Goal: Task Accomplishment & Management: Use online tool/utility

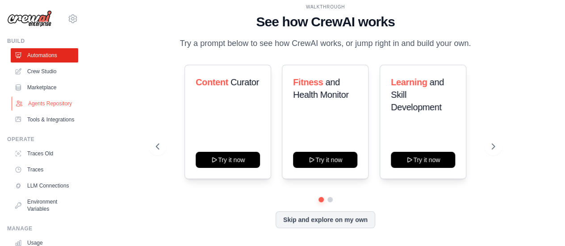
click at [44, 104] on link "Agents Repository" at bounding box center [45, 103] width 67 height 14
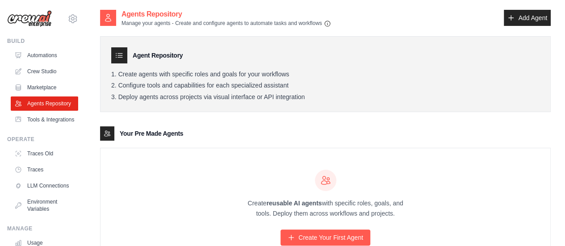
scroll to position [44, 0]
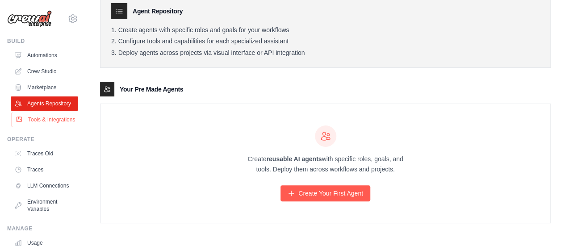
click at [35, 127] on link "Tools & Integrations" at bounding box center [45, 120] width 67 height 14
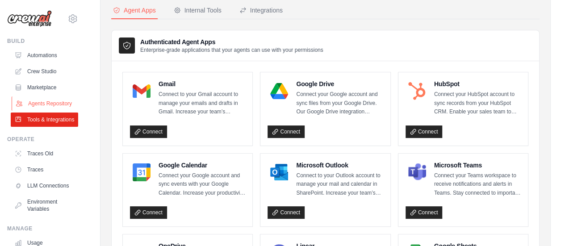
click at [43, 105] on link "Agents Repository" at bounding box center [45, 103] width 67 height 14
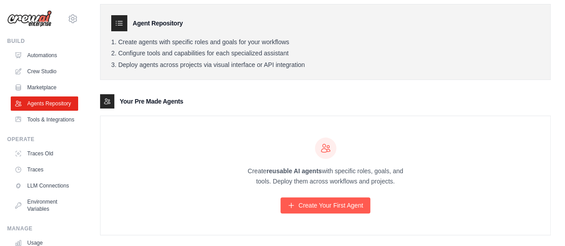
scroll to position [44, 0]
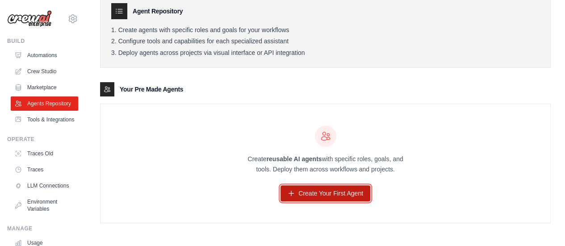
click at [307, 191] on link "Create Your First Agent" at bounding box center [326, 193] width 90 height 16
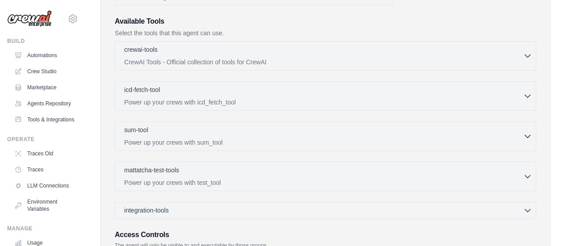
scroll to position [223, 0]
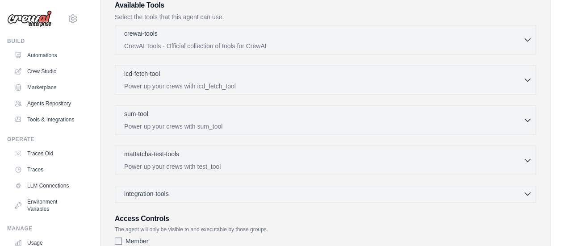
click at [524, 192] on icon "button" at bounding box center [527, 193] width 9 height 9
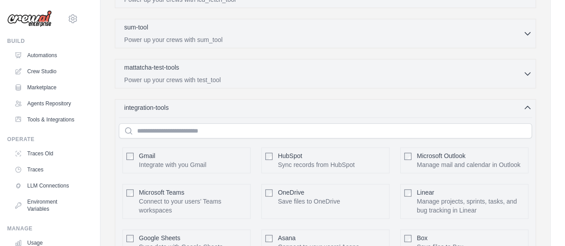
scroll to position [313, 0]
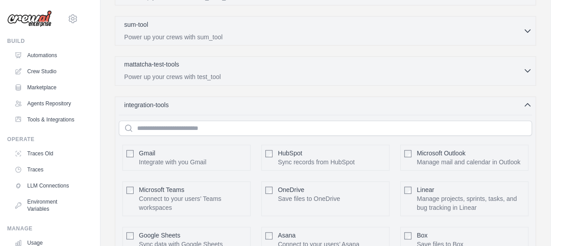
click at [528, 68] on icon "button" at bounding box center [527, 70] width 9 height 9
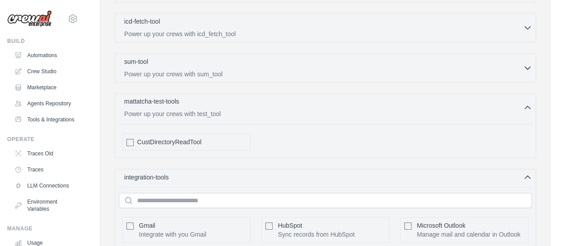
scroll to position [268, 0]
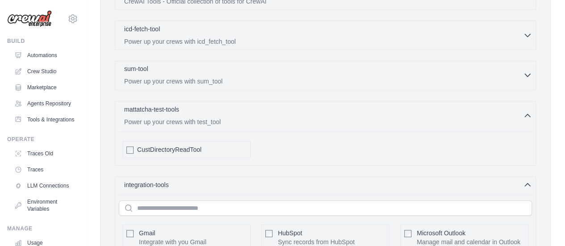
click at [425, 72] on div "sum-tool 0 selected" at bounding box center [323, 69] width 399 height 11
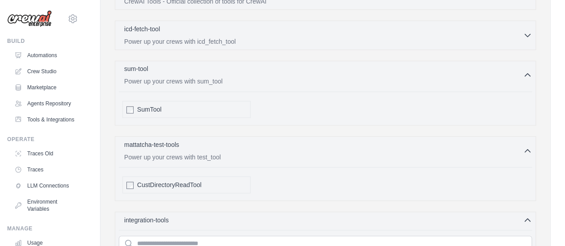
click at [425, 72] on div "sum-tool 0 selected" at bounding box center [323, 69] width 399 height 11
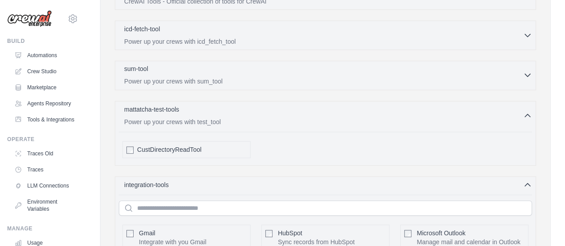
scroll to position [179, 0]
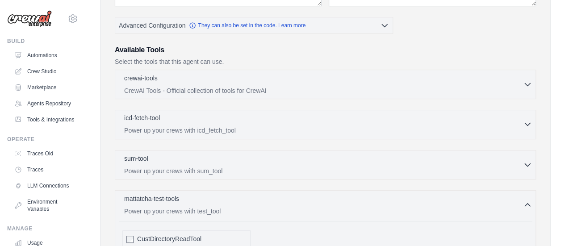
click at [281, 115] on div "icd-fetch-tool 0 selected" at bounding box center [323, 118] width 399 height 11
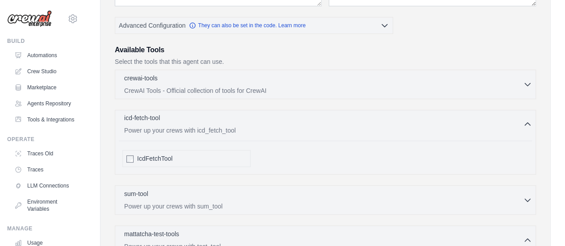
click at [525, 123] on icon "button" at bounding box center [527, 124] width 9 height 9
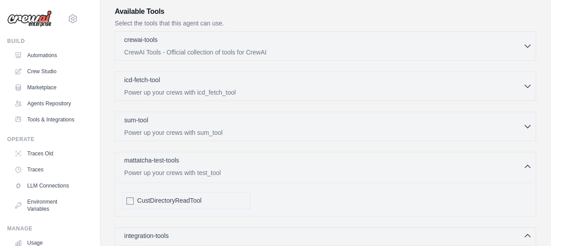
scroll to position [313, 0]
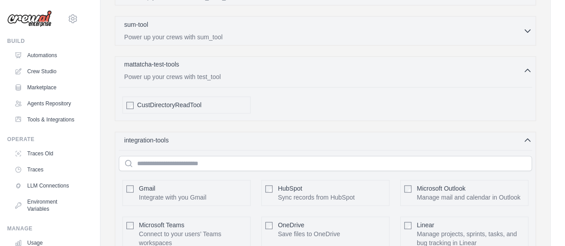
click at [525, 70] on icon "button" at bounding box center [527, 70] width 9 height 9
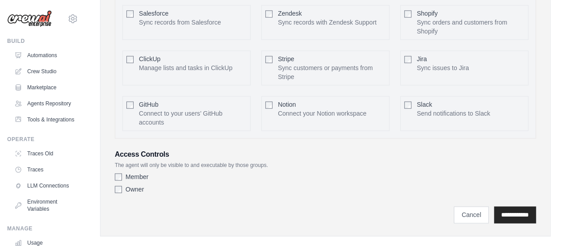
scroll to position [581, 0]
click at [31, 71] on link "Crew Studio" at bounding box center [45, 71] width 67 height 14
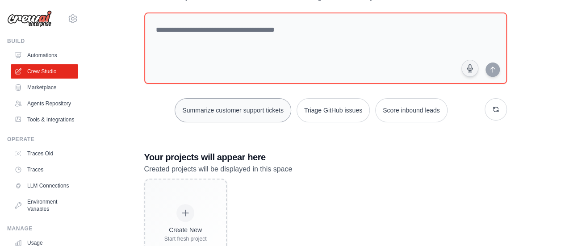
scroll to position [88, 0]
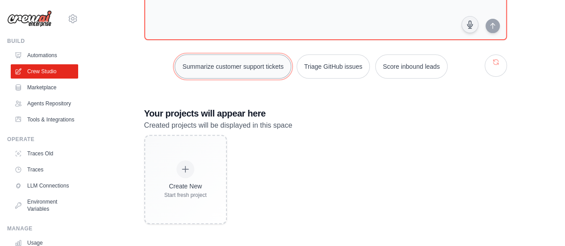
click at [214, 66] on button "Summarize customer support tickets" at bounding box center [233, 67] width 116 height 24
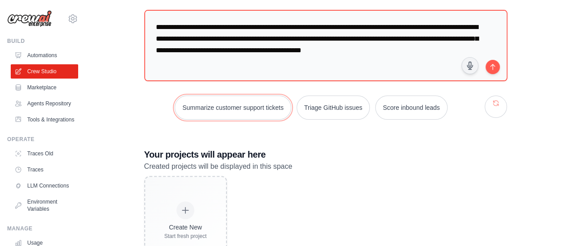
scroll to position [0, 0]
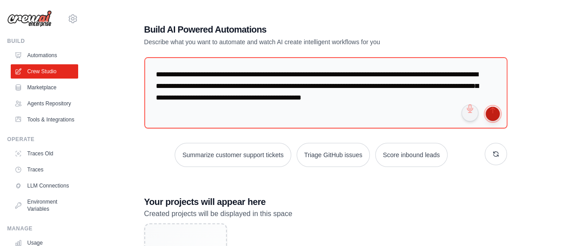
click at [493, 117] on button "submit" at bounding box center [493, 114] width 14 height 14
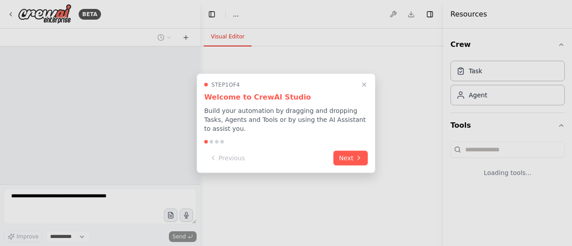
select select "****"
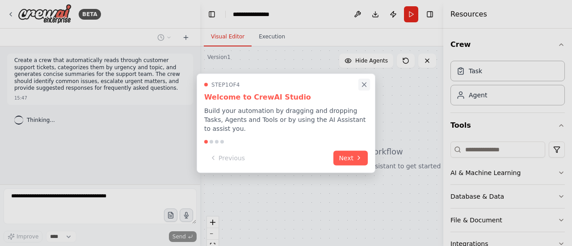
click at [364, 87] on icon "Close walkthrough" at bounding box center [364, 84] width 8 height 8
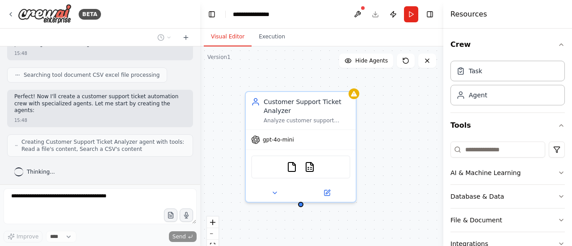
scroll to position [255, 0]
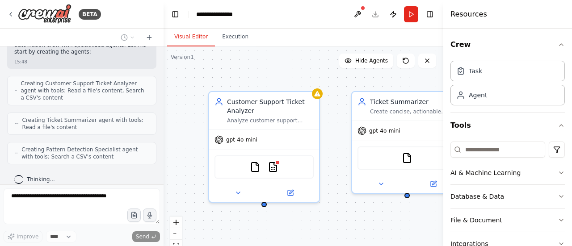
drag, startPoint x: 199, startPoint y: 20, endPoint x: 158, endPoint y: 27, distance: 41.6
click at [158, 27] on div "BETA Create a crew that automatically reads through customer support tickets, c…" at bounding box center [286, 123] width 572 height 246
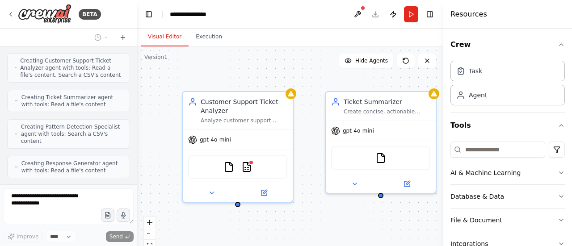
scroll to position [415, 0]
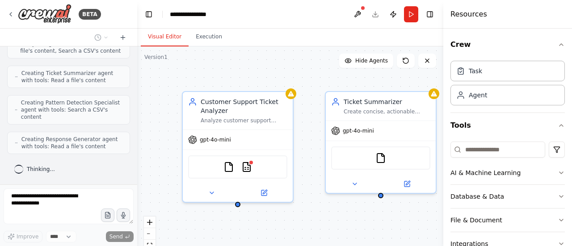
drag, startPoint x: 157, startPoint y: 20, endPoint x: 131, endPoint y: 25, distance: 26.7
click at [131, 25] on div "BETA Create a crew that automatically reads through customer support tickets, c…" at bounding box center [286, 123] width 572 height 246
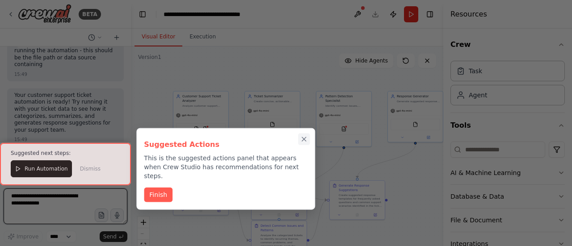
scroll to position [1356, 0]
click at [307, 139] on icon "Close walkthrough" at bounding box center [304, 139] width 8 height 8
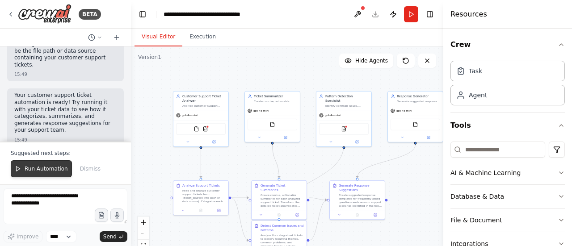
click at [59, 167] on span "Run Automation" at bounding box center [46, 168] width 43 height 7
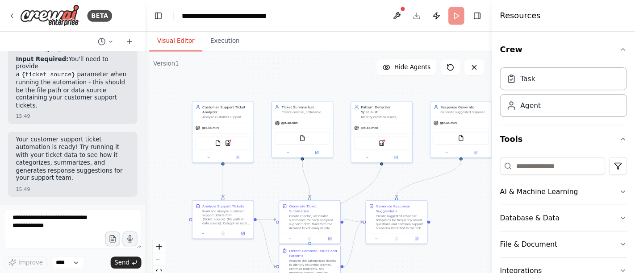
scroll to position [1314, 0]
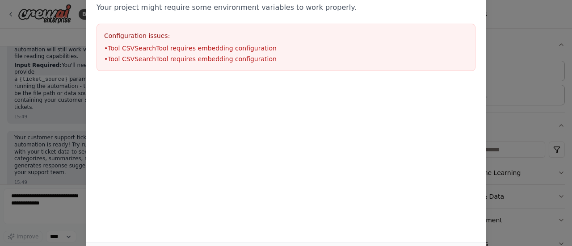
click at [504, 33] on div "Environment configuration Your project might require some environment variables…" at bounding box center [286, 123] width 572 height 246
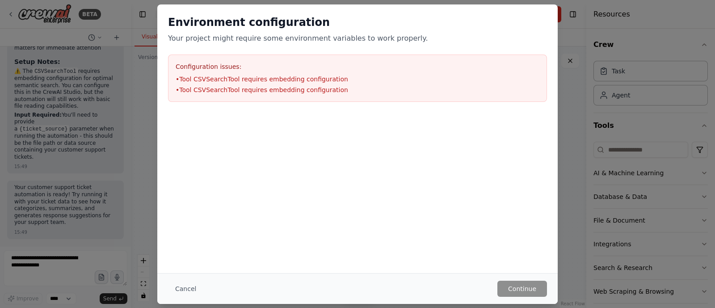
scroll to position [1275, 0]
click at [176, 246] on button "Cancel" at bounding box center [185, 289] width 35 height 16
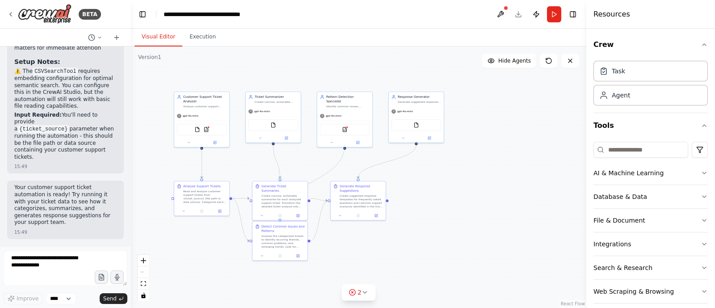
drag, startPoint x: 673, startPoint y: 0, endPoint x: 471, endPoint y: 123, distance: 235.8
click at [471, 123] on div ".deletable-edge-delete-btn { width: 20px; height: 20px; border: 0px solid #ffff…" at bounding box center [358, 176] width 455 height 261
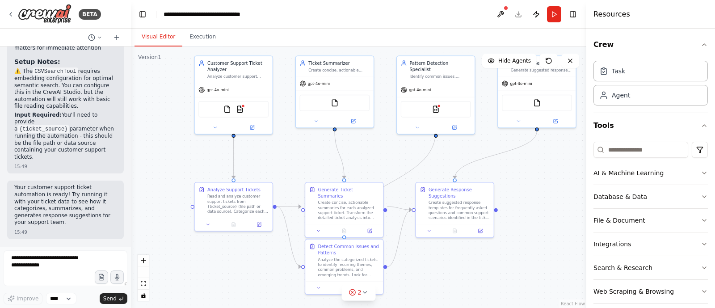
drag, startPoint x: 275, startPoint y: 150, endPoint x: 395, endPoint y: 155, distance: 119.9
click at [395, 155] on div ".deletable-edge-delete-btn { width: 20px; height: 20px; border: 0px solid #ffff…" at bounding box center [358, 176] width 455 height 261
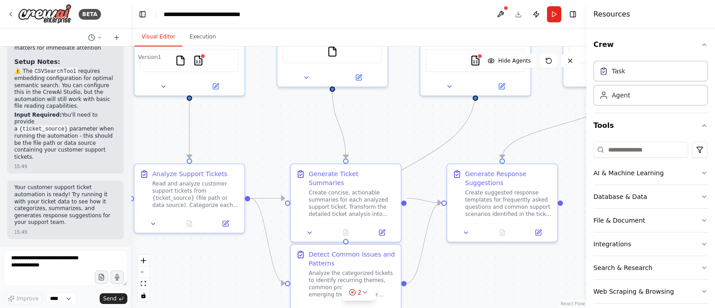
drag, startPoint x: 366, startPoint y: 154, endPoint x: 386, endPoint y: 154, distance: 20.1
click at [386, 154] on div ".deletable-edge-delete-btn { width: 20px; height: 20px; border: 0px solid #ffff…" at bounding box center [358, 176] width 455 height 261
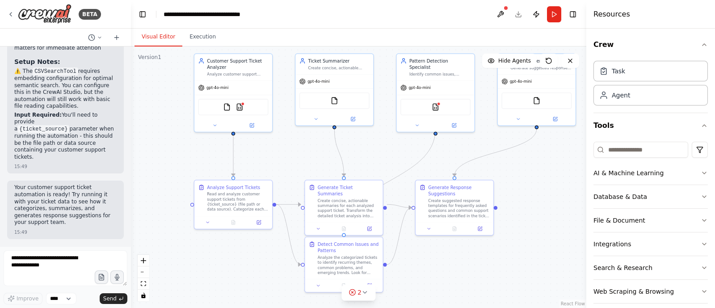
drag, startPoint x: 389, startPoint y: 154, endPoint x: 375, endPoint y: 153, distance: 13.9
click at [375, 153] on div ".deletable-edge-delete-btn { width: 20px; height: 20px; border: 0px solid #ffff…" at bounding box center [358, 176] width 455 height 261
click at [259, 219] on icon at bounding box center [259, 221] width 4 height 4
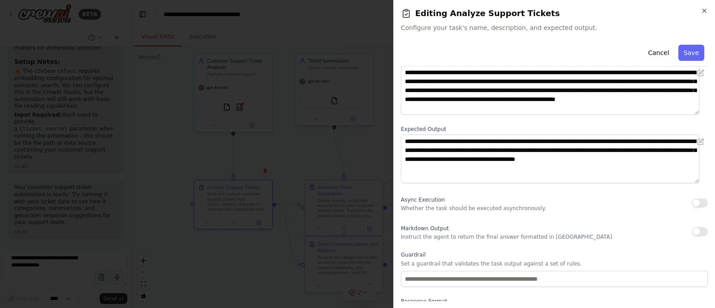
scroll to position [95, 0]
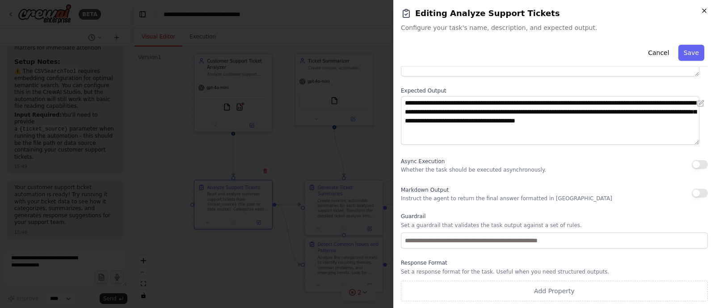
click at [571, 10] on icon "button" at bounding box center [703, 10] width 7 height 7
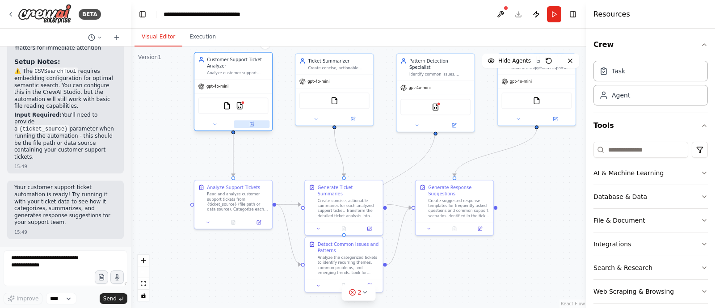
click at [252, 126] on icon at bounding box center [251, 124] width 5 height 5
click at [252, 120] on button at bounding box center [252, 124] width 36 height 8
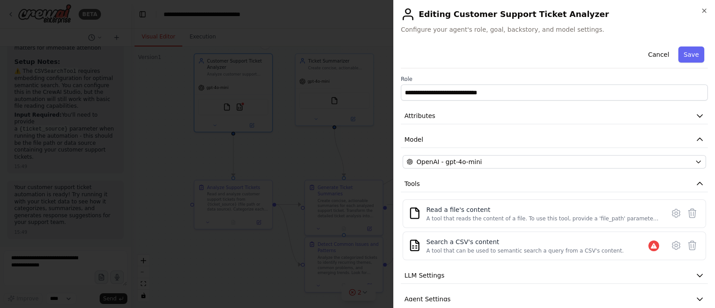
scroll to position [36, 0]
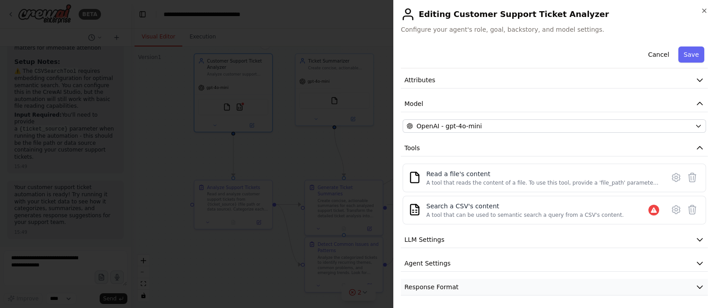
click at [571, 246] on button "Response Format" at bounding box center [554, 287] width 307 height 17
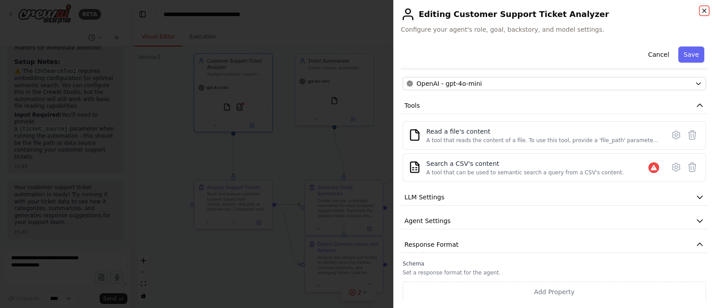
click at [571, 8] on icon "button" at bounding box center [703, 10] width 7 height 7
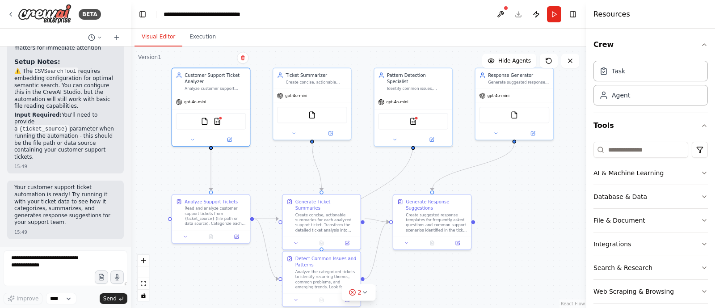
drag, startPoint x: 369, startPoint y: 164, endPoint x: 358, endPoint y: 170, distance: 12.6
click at [358, 170] on div ".deletable-edge-delete-btn { width: 20px; height: 20px; border: 0px solid #ffff…" at bounding box center [358, 176] width 455 height 261
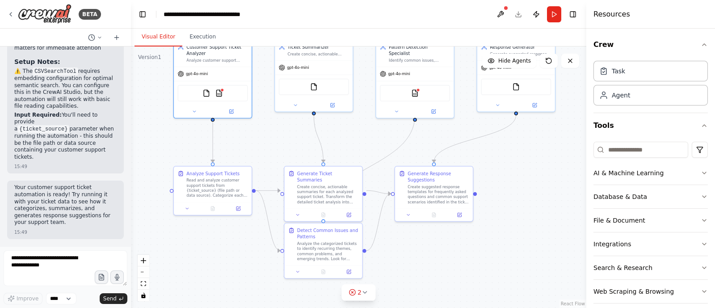
drag, startPoint x: 336, startPoint y: 169, endPoint x: 337, endPoint y: 134, distance: 35.3
click at [337, 134] on div ".deletable-edge-delete-btn { width: 20px; height: 20px; border: 0px solid #ffff…" at bounding box center [358, 176] width 455 height 261
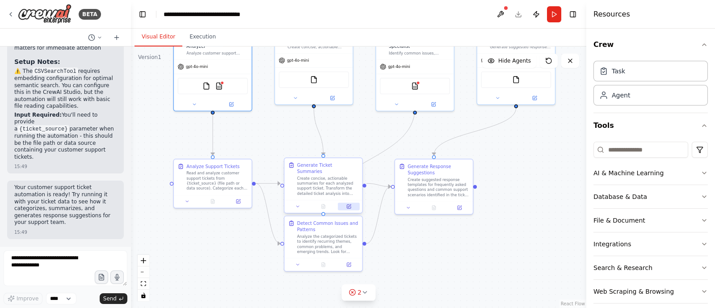
click at [351, 204] on icon at bounding box center [349, 205] width 3 height 3
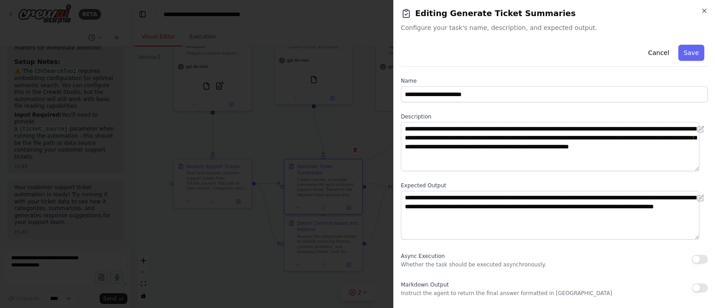
scroll to position [95, 0]
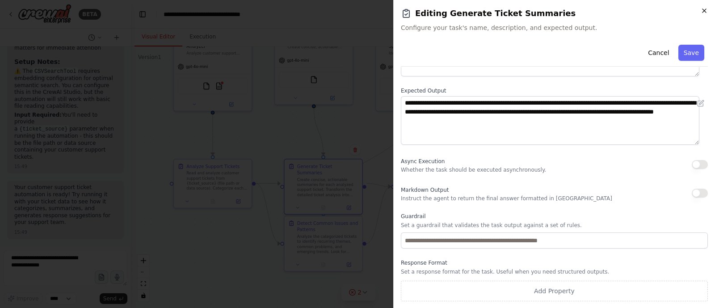
click at [571, 10] on icon "button" at bounding box center [703, 10] width 7 height 7
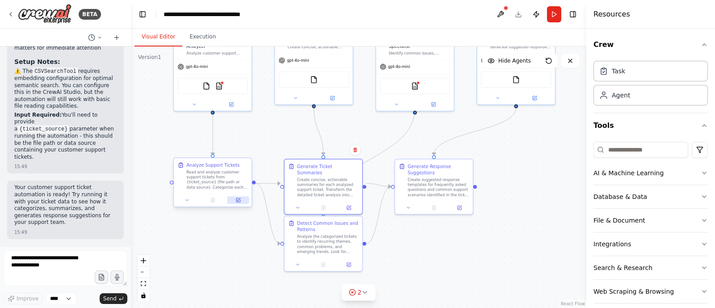
click at [237, 202] on icon at bounding box center [238, 200] width 4 height 4
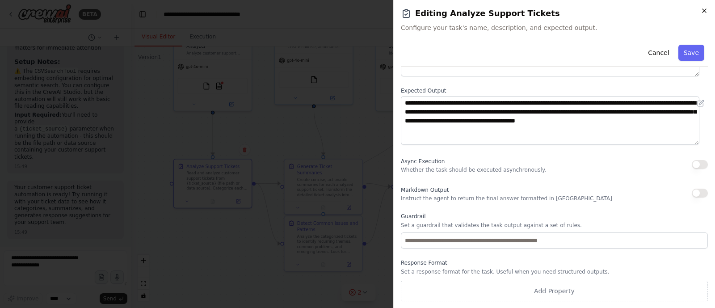
click at [571, 12] on icon "button" at bounding box center [703, 10] width 7 height 7
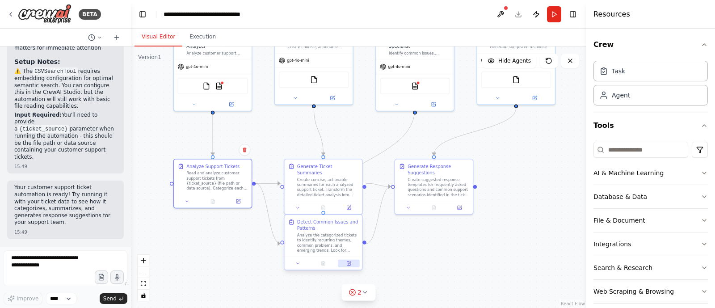
click at [352, 246] on button at bounding box center [349, 264] width 22 height 8
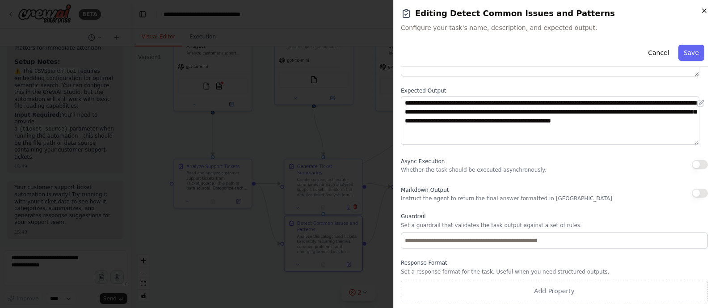
click at [571, 9] on icon "button" at bounding box center [703, 10] width 7 height 7
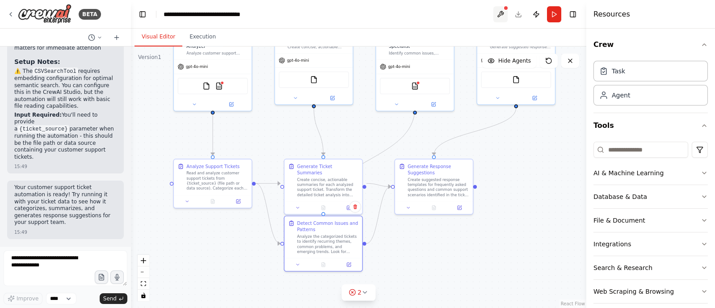
click at [503, 13] on button at bounding box center [500, 14] width 14 height 16
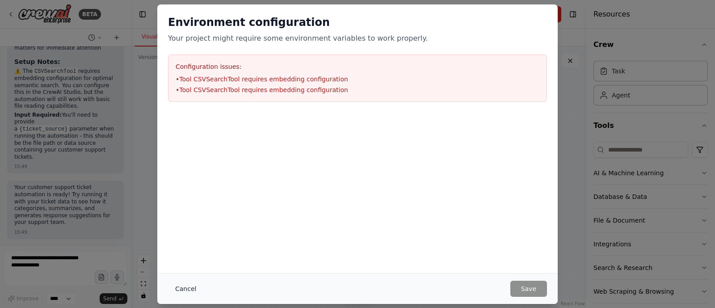
click at [181, 246] on button "Cancel" at bounding box center [185, 289] width 35 height 16
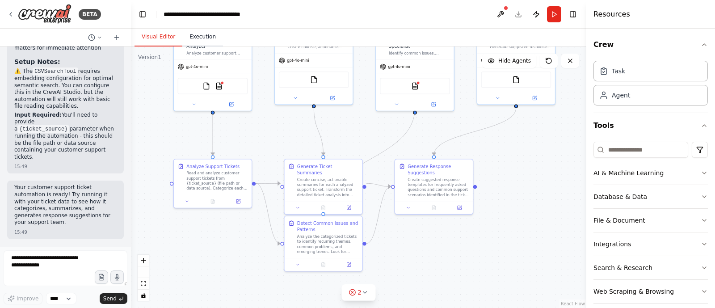
click at [198, 43] on button "Execution" at bounding box center [202, 37] width 41 height 19
click at [160, 38] on button "Visual Editor" at bounding box center [158, 37] width 48 height 19
click at [363, 246] on icon at bounding box center [364, 292] width 7 height 7
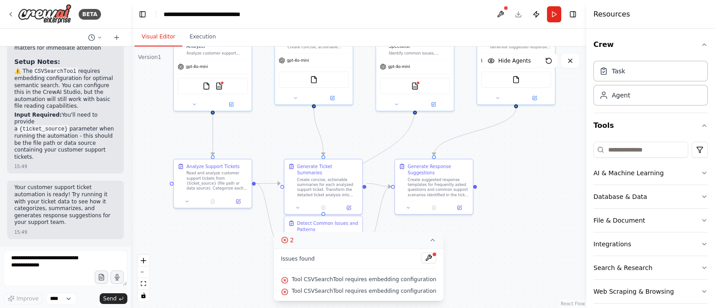
click at [487, 231] on div ".deletable-edge-delete-btn { width: 20px; height: 20px; border: 0px solid #ffff…" at bounding box center [358, 176] width 455 height 261
click at [284, 239] on circle at bounding box center [284, 240] width 6 height 6
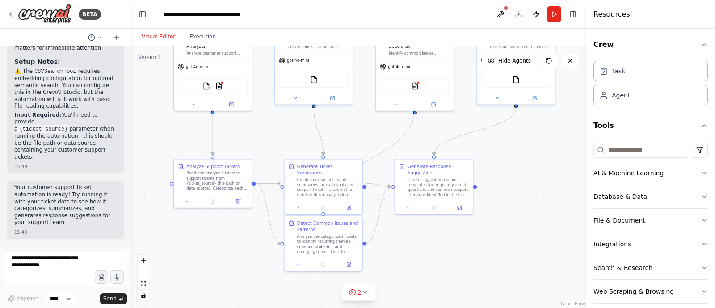
click at [519, 13] on header "**********" at bounding box center [358, 14] width 455 height 29
click at [536, 14] on button "Publish" at bounding box center [536, 14] width 14 height 16
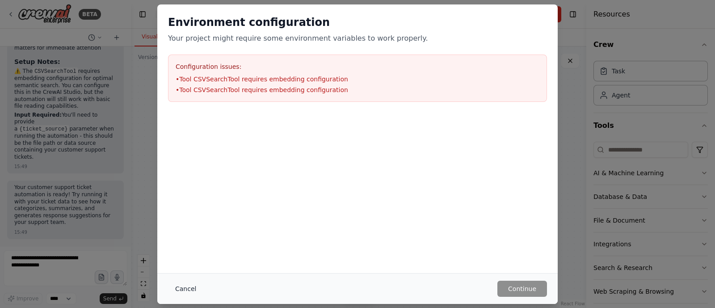
click at [187, 246] on button "Cancel" at bounding box center [185, 289] width 35 height 16
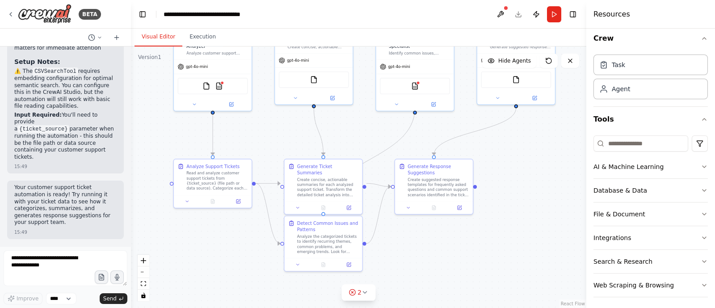
scroll to position [9, 0]
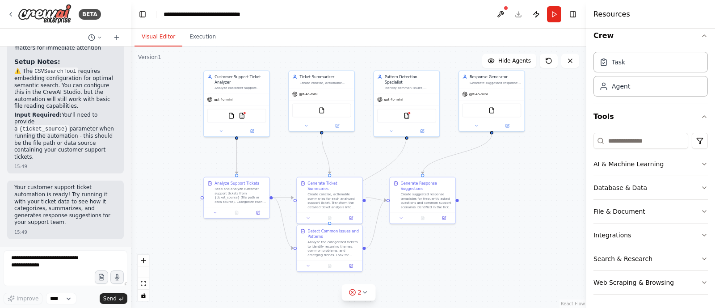
drag, startPoint x: 453, startPoint y: 151, endPoint x: 486, endPoint y: 175, distance: 40.9
click at [486, 175] on div ".deletable-edge-delete-btn { width: 20px; height: 20px; border: 0px solid #ffff…" at bounding box center [358, 176] width 455 height 261
click at [516, 65] on button "Hide Agents" at bounding box center [509, 61] width 54 height 14
click at [516, 63] on span "Show Agents" at bounding box center [513, 60] width 35 height 7
click at [516, 63] on span "Hide Agents" at bounding box center [514, 60] width 33 height 7
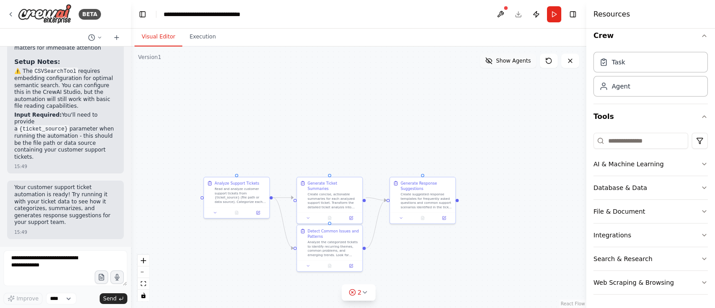
click at [516, 63] on span "Show Agents" at bounding box center [513, 60] width 35 height 7
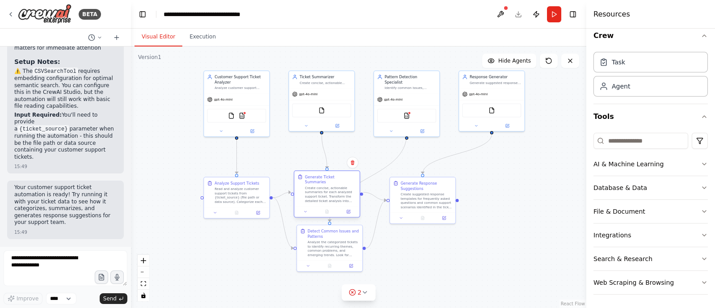
drag, startPoint x: 340, startPoint y: 191, endPoint x: 337, endPoint y: 184, distance: 7.2
click at [337, 186] on div "Create concise, actionable summaries for each analyzed support ticket. Transfor…" at bounding box center [330, 194] width 51 height 17
drag, startPoint x: 336, startPoint y: 190, endPoint x: 338, endPoint y: 176, distance: 14.4
click at [338, 176] on div "Create concise, actionable summaries for each analyzed support ticket. Transfor…" at bounding box center [330, 178] width 51 height 17
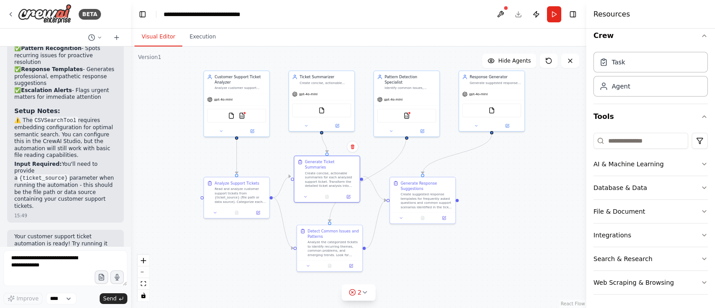
scroll to position [1275, 0]
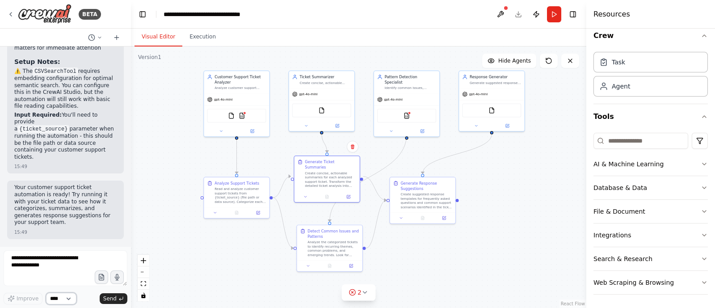
click at [63, 246] on select "****" at bounding box center [61, 299] width 30 height 12
click at [517, 13] on header "**********" at bounding box center [358, 14] width 455 height 29
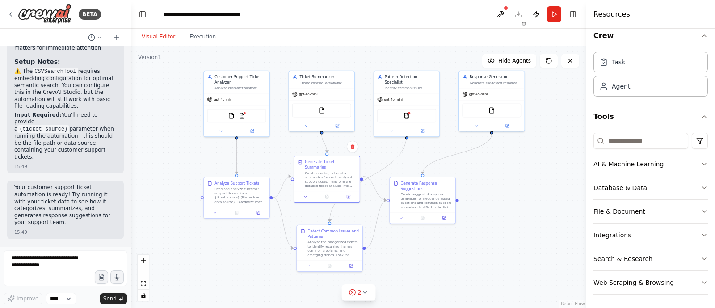
click at [517, 13] on header "**********" at bounding box center [358, 14] width 455 height 29
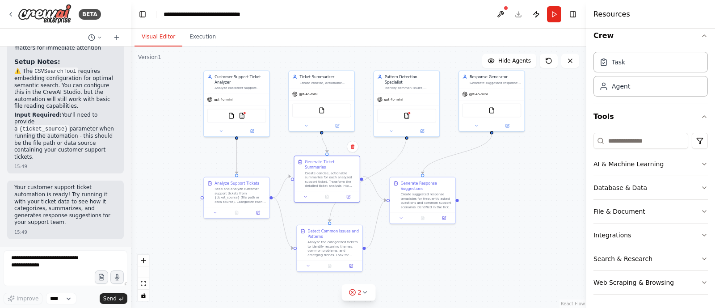
click at [517, 13] on header "**********" at bounding box center [358, 14] width 455 height 29
click at [500, 17] on button at bounding box center [500, 14] width 14 height 16
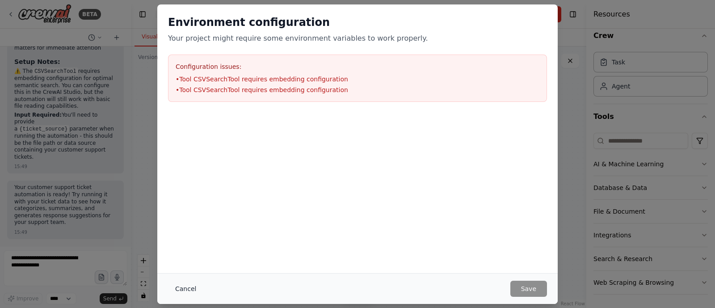
click at [184, 246] on button "Cancel" at bounding box center [185, 289] width 35 height 16
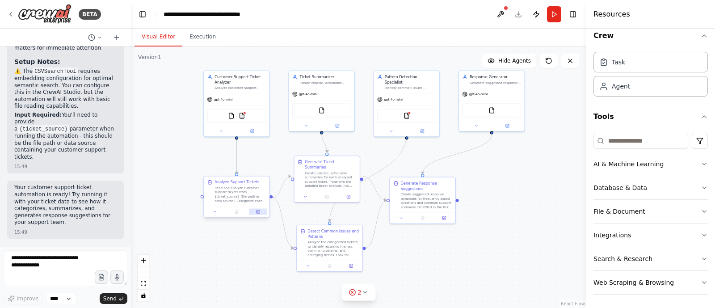
click at [257, 211] on icon at bounding box center [258, 211] width 3 height 3
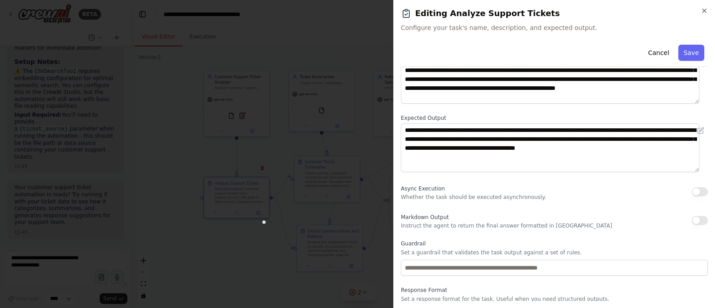
scroll to position [95, 0]
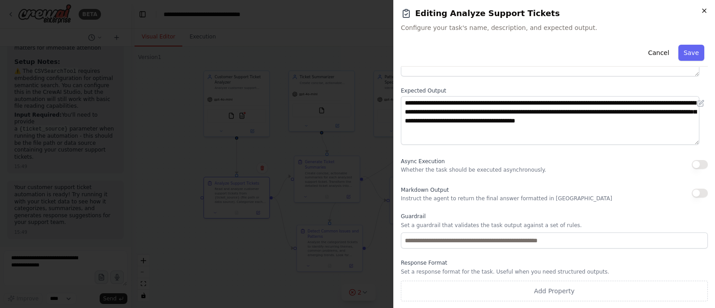
click at [571, 9] on icon "button" at bounding box center [703, 10] width 7 height 7
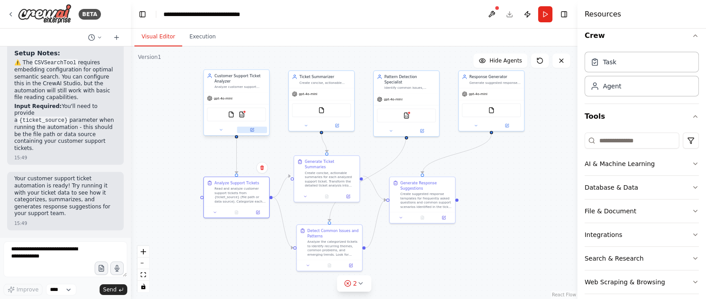
click at [253, 132] on button at bounding box center [252, 130] width 30 height 6
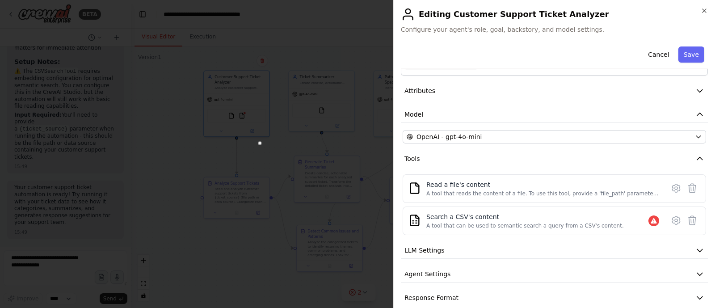
scroll to position [36, 0]
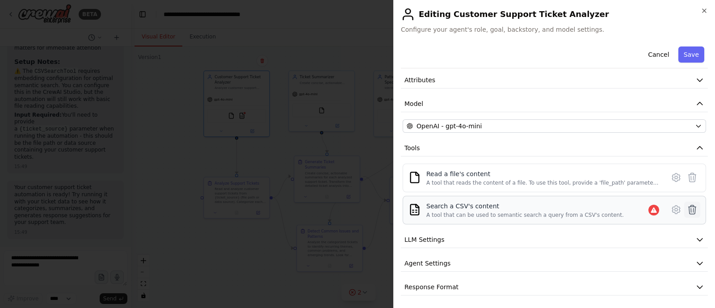
click at [571, 209] on icon at bounding box center [692, 209] width 11 height 11
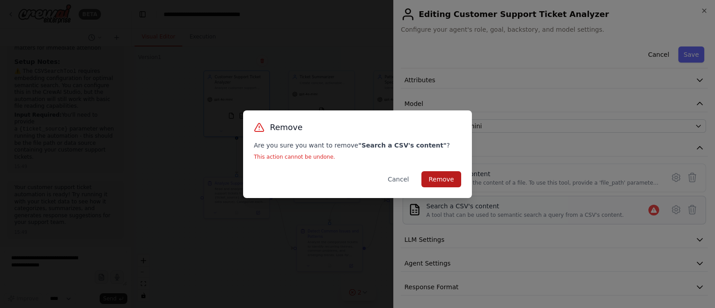
click at [440, 180] on button "Remove" at bounding box center [441, 179] width 40 height 16
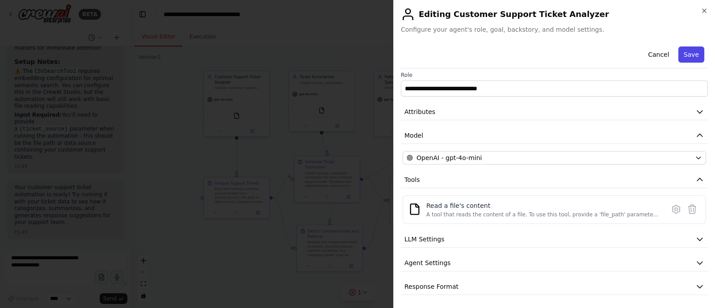
click at [571, 55] on button "Save" at bounding box center [691, 54] width 26 height 16
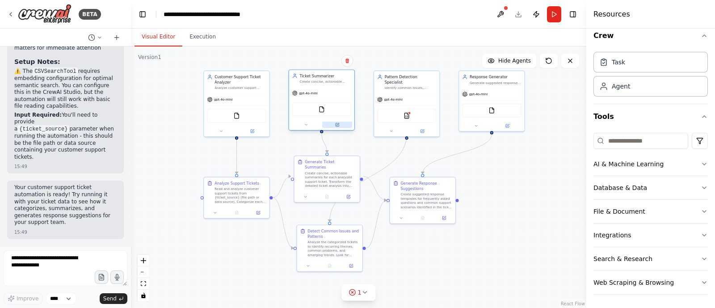
click at [339, 126] on icon at bounding box center [337, 124] width 4 height 4
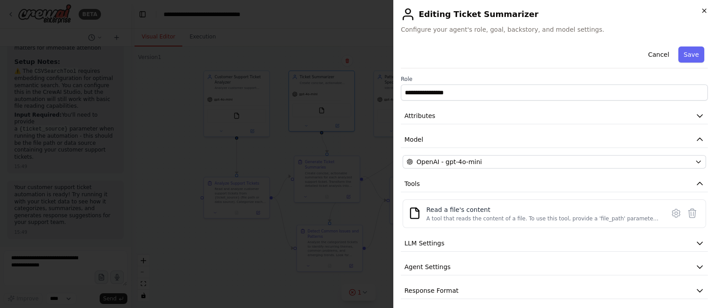
click at [571, 8] on icon "button" at bounding box center [703, 10] width 7 height 7
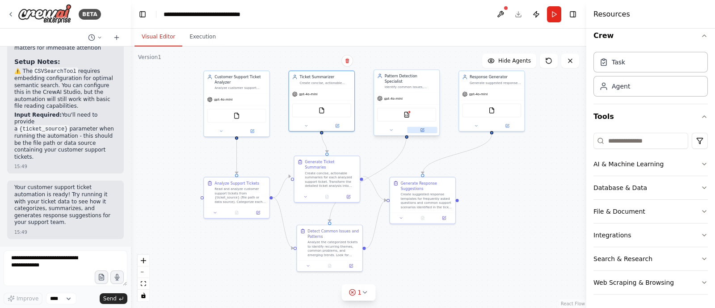
click at [424, 128] on icon at bounding box center [422, 130] width 4 height 4
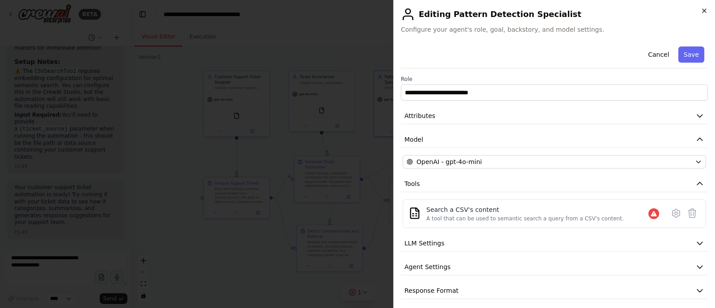
click at [571, 11] on icon "button" at bounding box center [704, 11] width 4 height 4
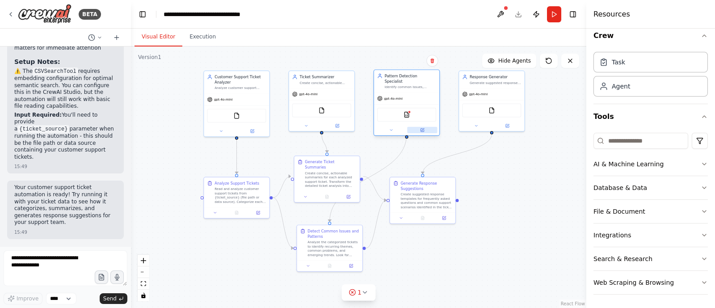
click at [424, 128] on icon at bounding box center [421, 129] width 3 height 3
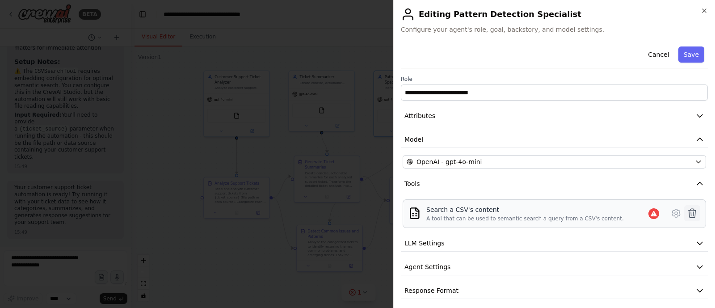
click at [571, 210] on icon at bounding box center [692, 213] width 11 height 11
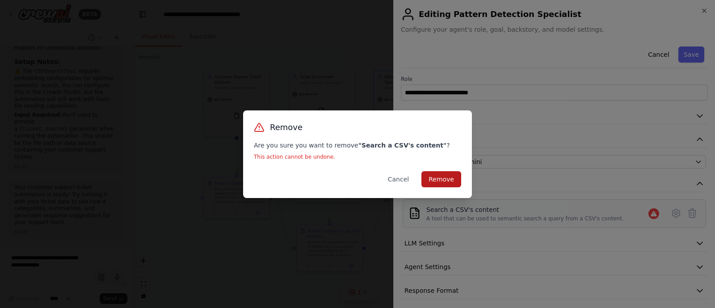
click at [447, 177] on button "Remove" at bounding box center [441, 179] width 40 height 16
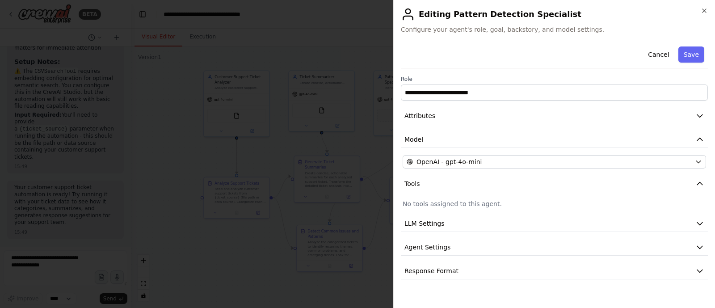
click at [568, 202] on p "No tools assigned to this agent." at bounding box center [554, 203] width 303 height 9
click at [440, 197] on div "**********" at bounding box center [554, 161] width 307 height 236
click at [436, 201] on p "No tools assigned to this agent." at bounding box center [554, 203] width 303 height 9
click at [424, 199] on p "No tools assigned to this agent." at bounding box center [554, 203] width 303 height 9
click at [571, 56] on button "Save" at bounding box center [691, 54] width 26 height 16
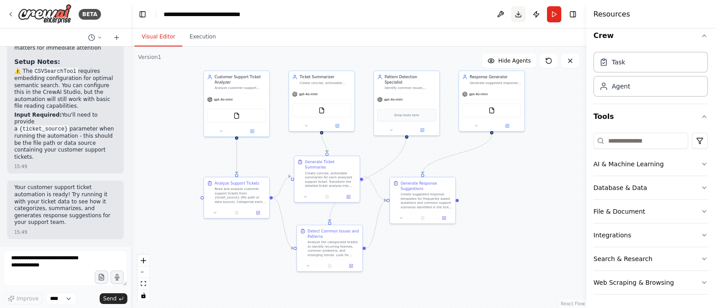
click at [519, 12] on button "Download" at bounding box center [518, 14] width 14 height 16
click at [231, 117] on div "FileReadTool" at bounding box center [236, 115] width 59 height 14
click at [237, 114] on img at bounding box center [236, 114] width 6 height 6
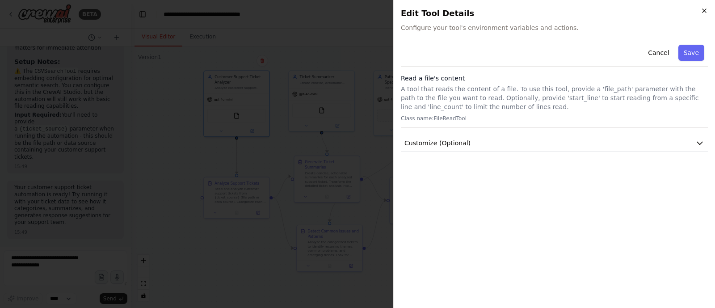
click at [571, 11] on icon "button" at bounding box center [703, 10] width 7 height 7
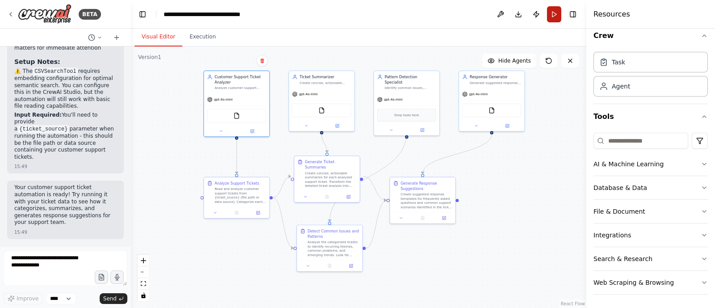
click at [556, 13] on button "Run" at bounding box center [554, 14] width 14 height 16
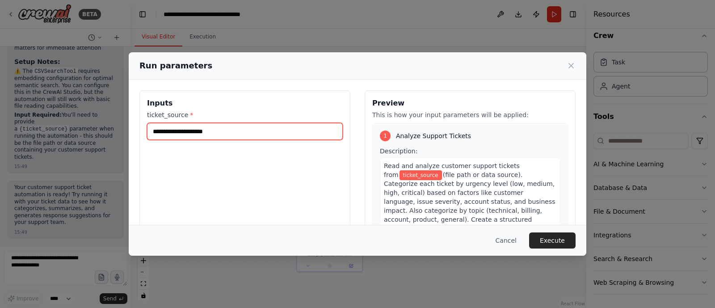
click at [221, 132] on input "ticket_source *" at bounding box center [245, 131] width 196 height 17
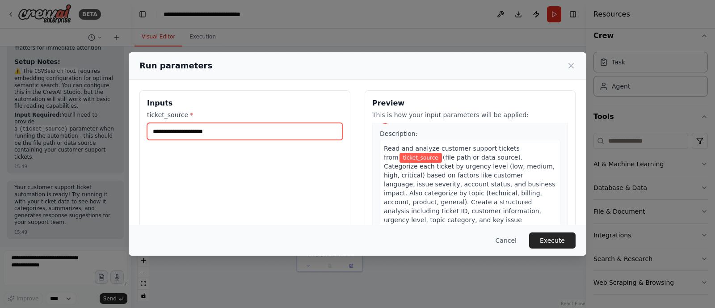
scroll to position [0, 0]
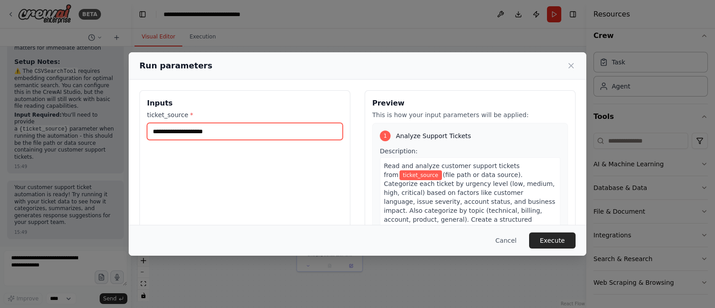
click at [215, 129] on input "ticket_source *" at bounding box center [245, 131] width 196 height 17
click at [512, 238] on button "Cancel" at bounding box center [505, 240] width 35 height 16
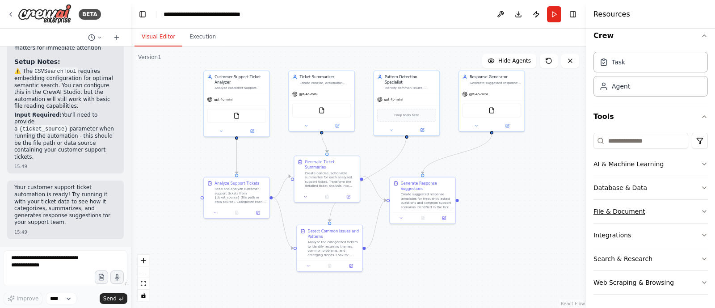
click at [571, 214] on div "File & Document" at bounding box center [619, 211] width 52 height 9
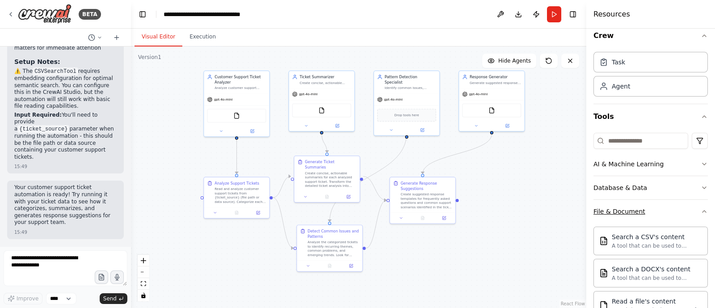
scroll to position [121, 0]
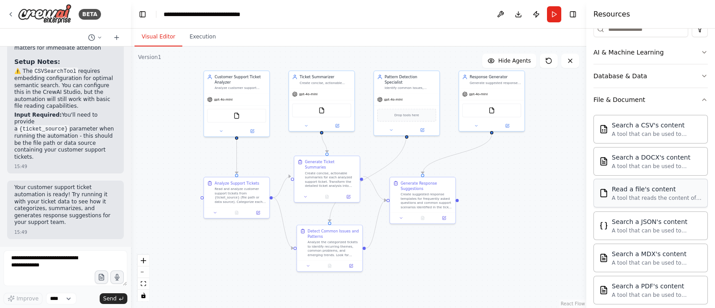
click at [571, 195] on div "A tool that reads the content of a file. To use this tool, provide a 'file_path…" at bounding box center [657, 197] width 90 height 7
click at [571, 70] on button "Database & Data" at bounding box center [650, 75] width 114 height 23
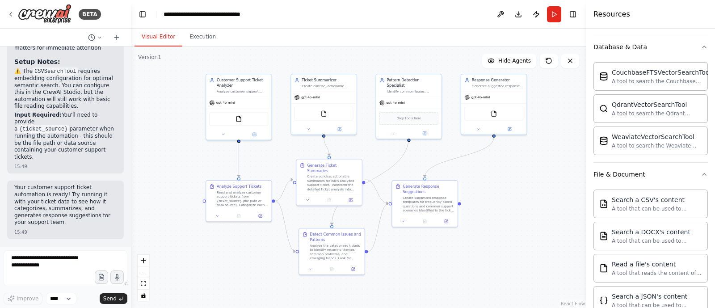
scroll to position [168, 0]
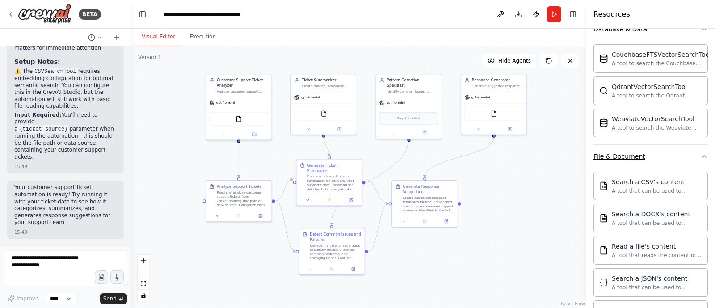
click at [571, 152] on button "File & Document" at bounding box center [650, 156] width 114 height 23
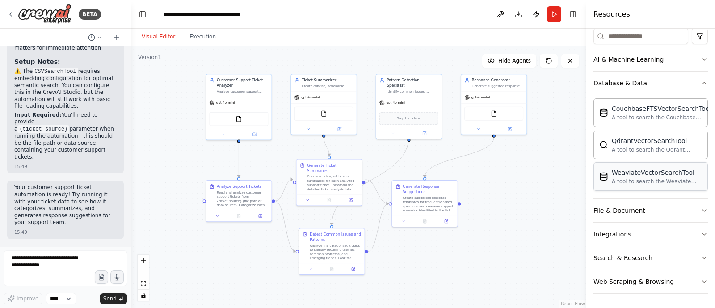
scroll to position [112, 0]
click at [571, 84] on button "Database & Data" at bounding box center [650, 84] width 114 height 23
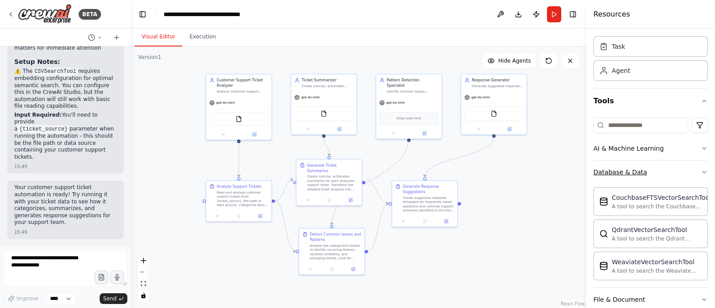
scroll to position [9, 0]
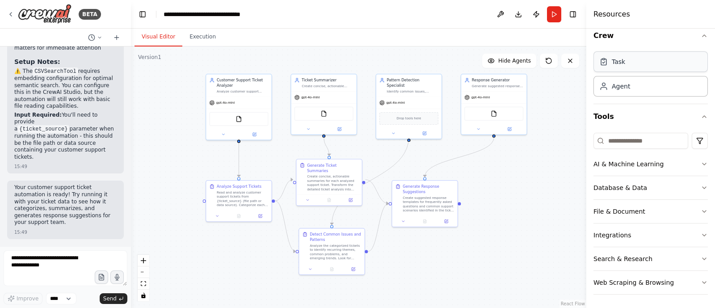
click at [571, 67] on div "Task" at bounding box center [650, 61] width 114 height 21
click at [571, 89] on div "Agent" at bounding box center [650, 85] width 114 height 21
click at [571, 246] on button "Web Scraping & Browsing" at bounding box center [650, 282] width 114 height 23
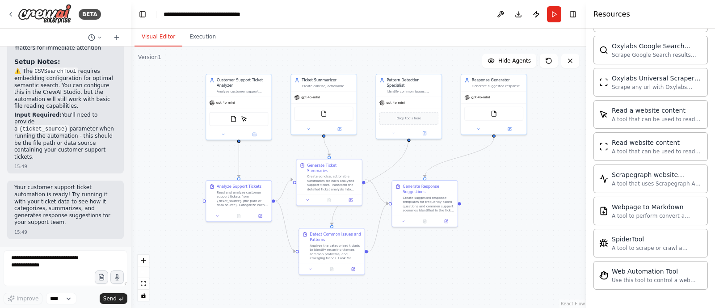
scroll to position [440, 0]
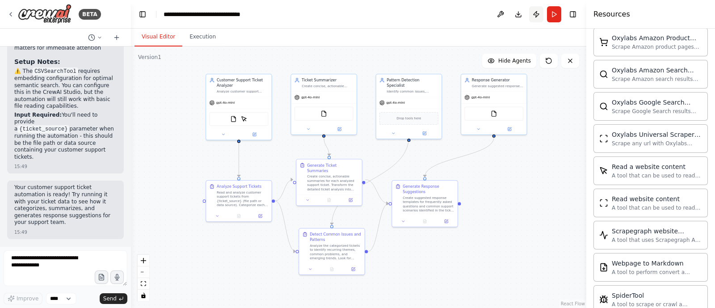
click at [537, 14] on button "Publish" at bounding box center [536, 14] width 14 height 16
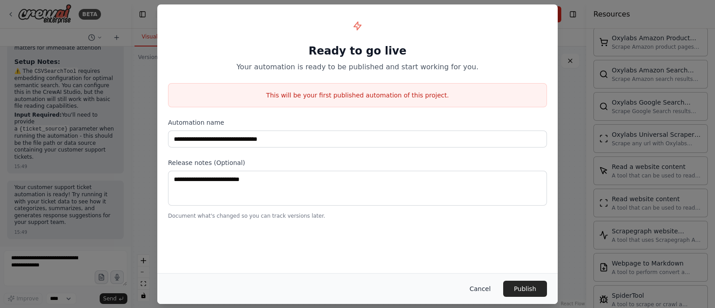
click at [482, 246] on button "Cancel" at bounding box center [479, 289] width 35 height 16
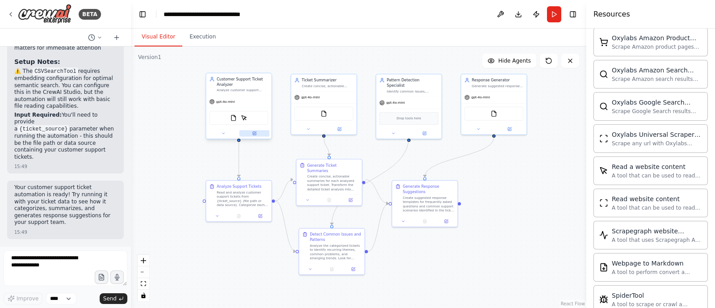
click at [257, 133] on button at bounding box center [254, 133] width 30 height 6
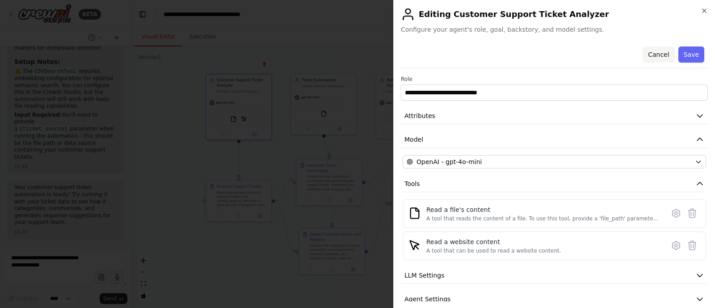
click at [571, 55] on button "Cancel" at bounding box center [658, 54] width 32 height 16
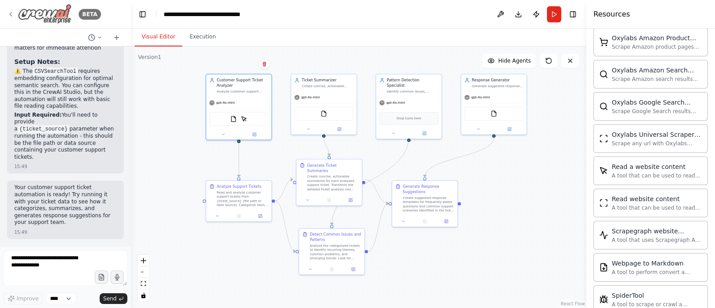
click at [54, 13] on img at bounding box center [45, 14] width 54 height 20
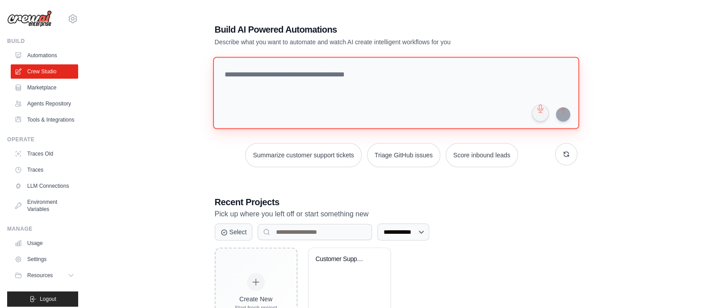
click at [266, 80] on textarea at bounding box center [396, 93] width 366 height 72
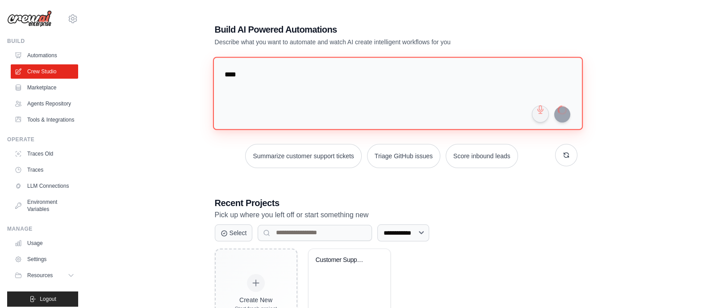
type textarea "****"
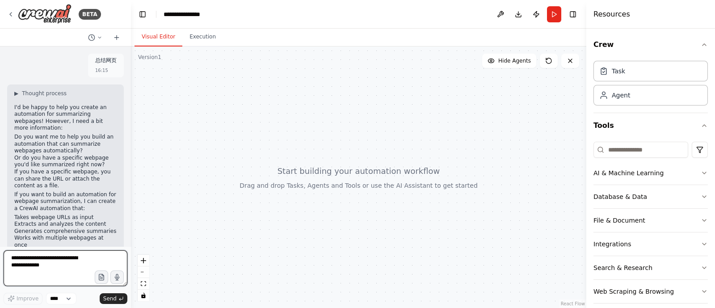
scroll to position [48, 0]
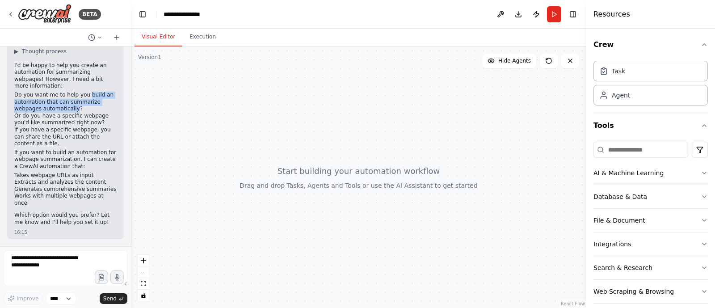
drag, startPoint x: 88, startPoint y: 89, endPoint x: 76, endPoint y: 103, distance: 19.0
click at [76, 103] on li "Do you want me to help you build an automation that can summarize webpages auto…" at bounding box center [65, 102] width 102 height 21
copy li "build an automation that can summarize webpages automatically"
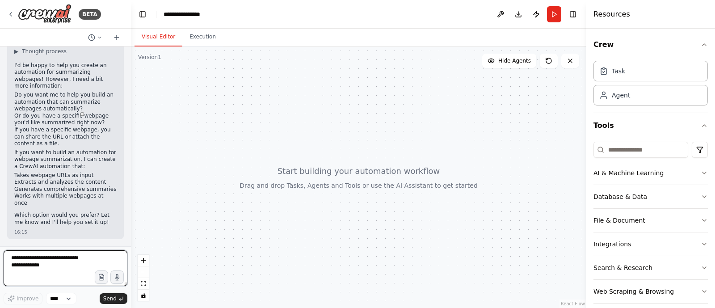
click at [74, 262] on textarea at bounding box center [66, 268] width 124 height 36
paste textarea "**********"
type textarea "**********"
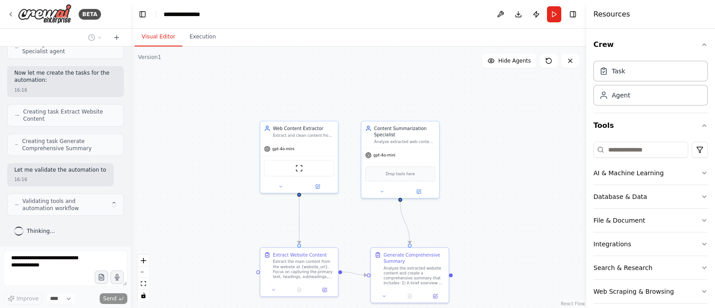
scroll to position [602, 0]
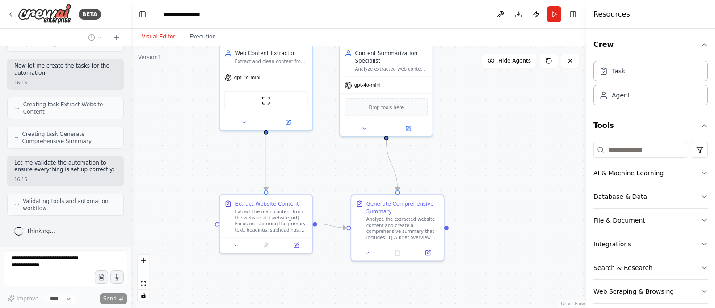
drag, startPoint x: 480, startPoint y: 218, endPoint x: 478, endPoint y: 153, distance: 64.4
click at [478, 153] on div ".deletable-edge-delete-btn { width: 20px; height: 20px; border: 0px solid #ffff…" at bounding box center [358, 176] width 455 height 261
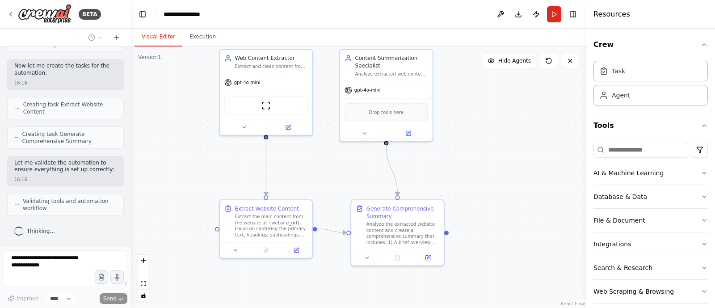
drag, startPoint x: 471, startPoint y: 154, endPoint x: 471, endPoint y: 168, distance: 14.7
click at [471, 168] on div ".deletable-edge-delete-btn { width: 20px; height: 20px; border: 0px solid #ffff…" at bounding box center [358, 176] width 455 height 261
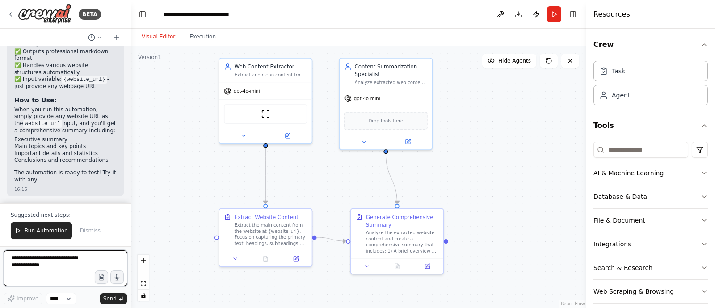
scroll to position [1084, 0]
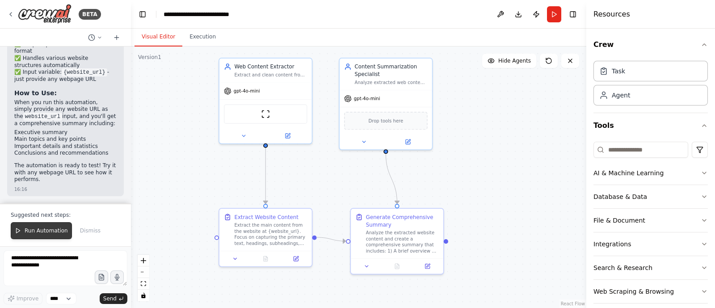
click at [51, 233] on span "Run Automation" at bounding box center [46, 230] width 43 height 7
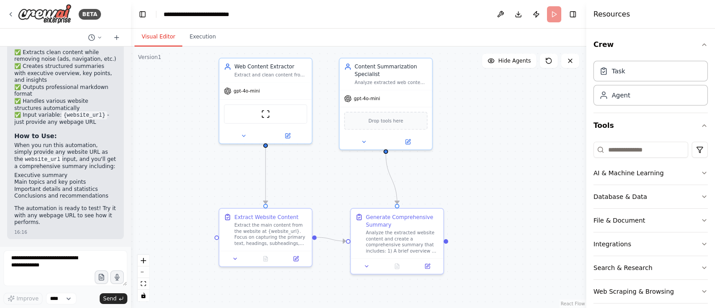
scroll to position [1041, 0]
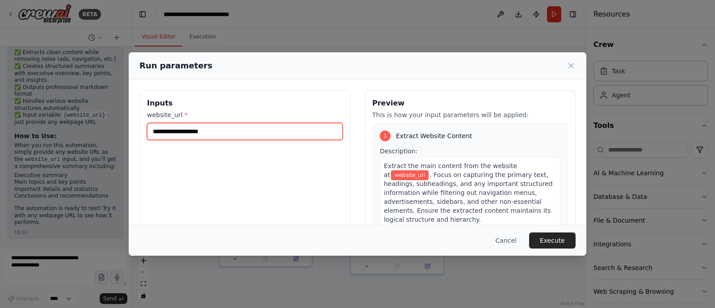
click at [209, 138] on input "website_url *" at bounding box center [245, 131] width 196 height 17
paste input "**********"
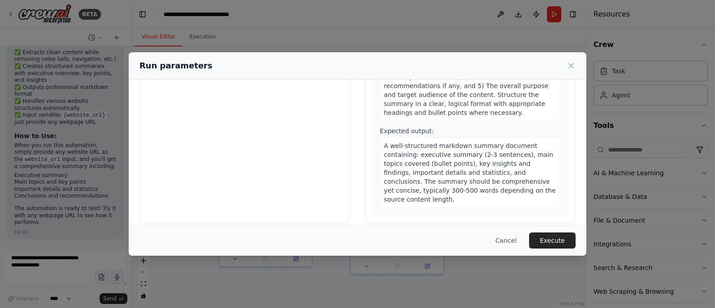
scroll to position [88, 0]
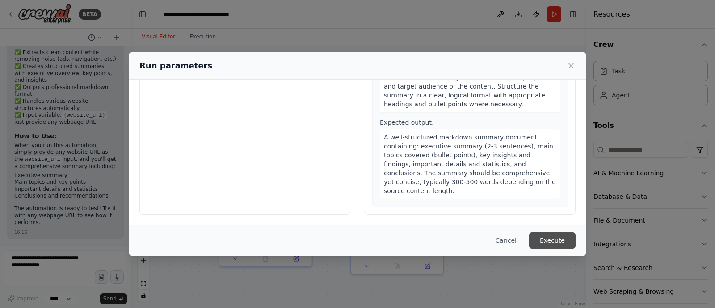
type input "**********"
click at [540, 236] on button "Execute" at bounding box center [552, 240] width 46 height 16
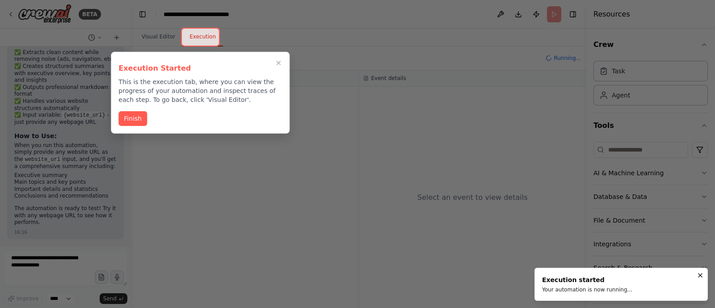
click at [267, 151] on div at bounding box center [357, 154] width 715 height 308
click at [126, 118] on button "Finish" at bounding box center [132, 117] width 29 height 15
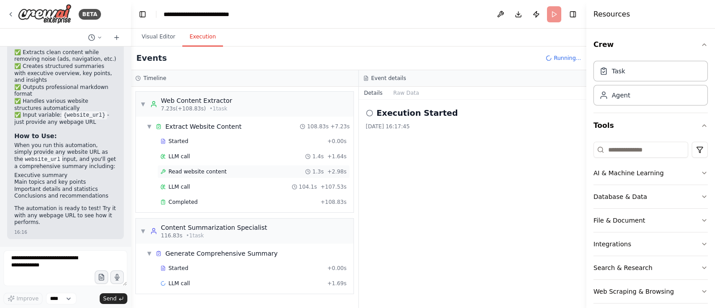
click at [222, 172] on span "Read website content" at bounding box center [197, 171] width 58 height 7
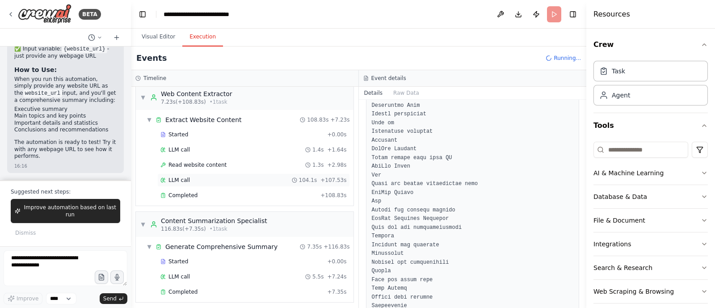
scroll to position [9, 0]
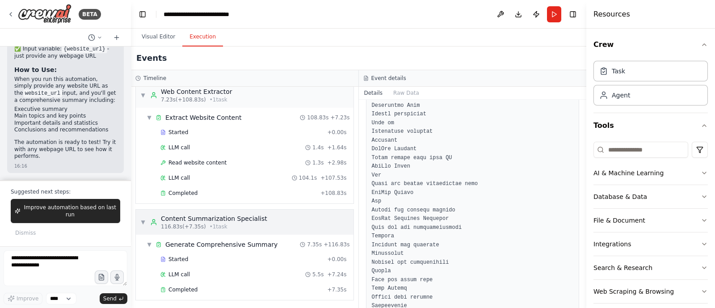
click at [143, 219] on span "▼" at bounding box center [142, 221] width 5 height 7
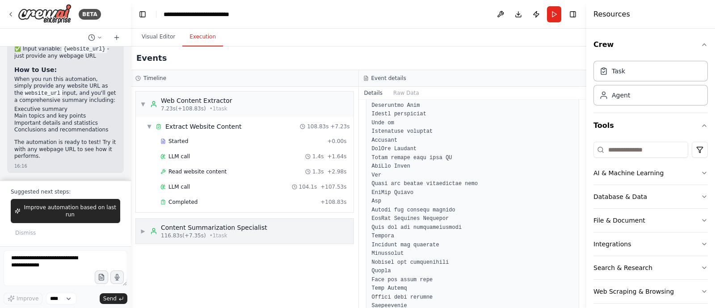
scroll to position [0, 0]
click at [144, 230] on span "▶" at bounding box center [142, 230] width 5 height 7
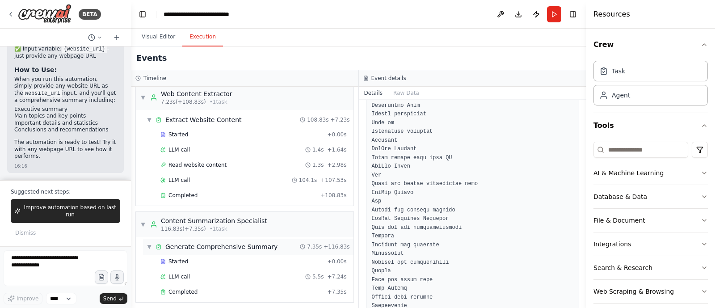
scroll to position [9, 0]
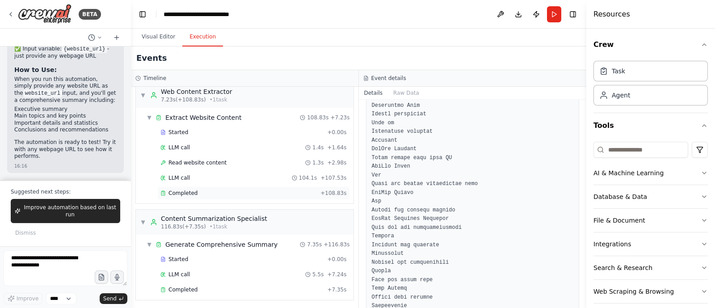
click at [207, 189] on div "Completed" at bounding box center [238, 192] width 156 height 7
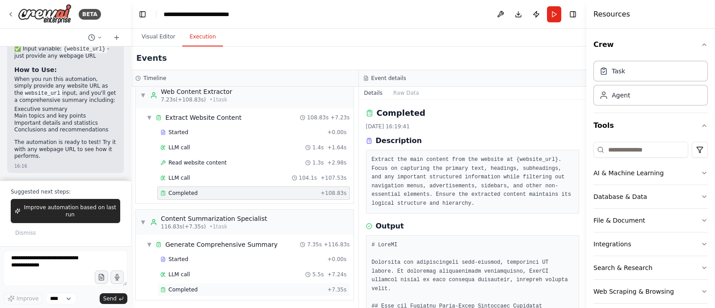
click at [193, 287] on span "Completed" at bounding box center [182, 289] width 29 height 7
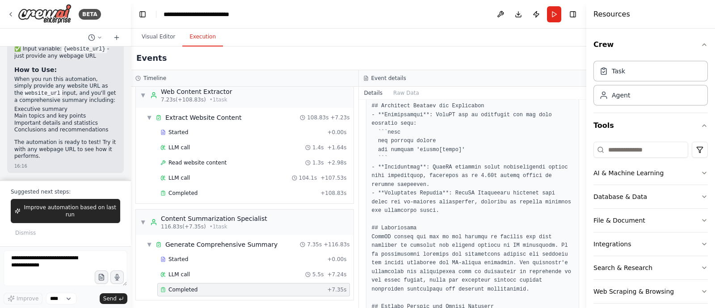
scroll to position [536, 0]
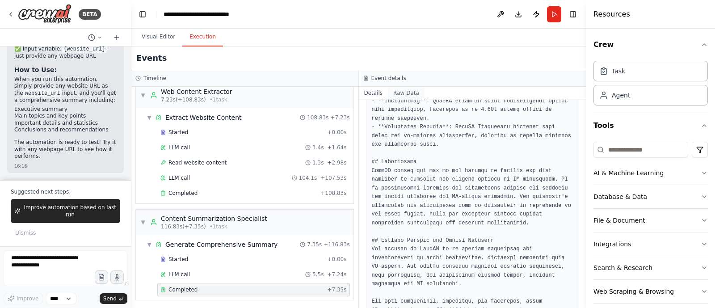
click at [398, 96] on button "Raw Data" at bounding box center [406, 93] width 37 height 13
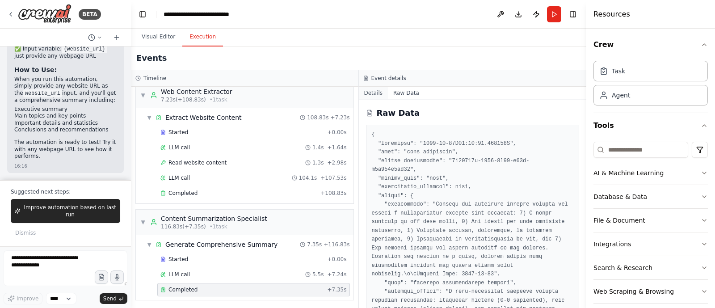
click at [375, 92] on button "Details" at bounding box center [373, 93] width 29 height 13
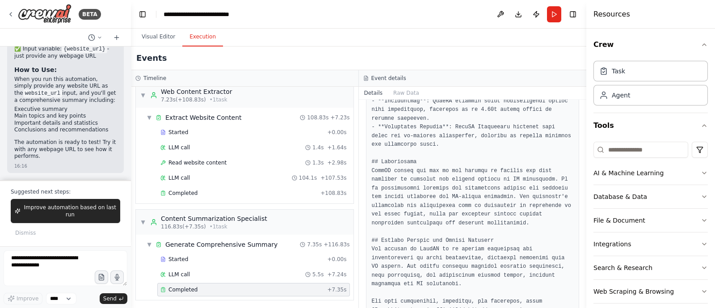
scroll to position [0, 0]
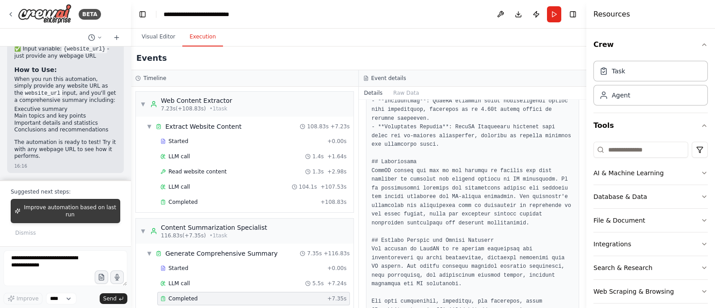
click at [89, 208] on span "Improve automation based on last run" at bounding box center [70, 211] width 92 height 14
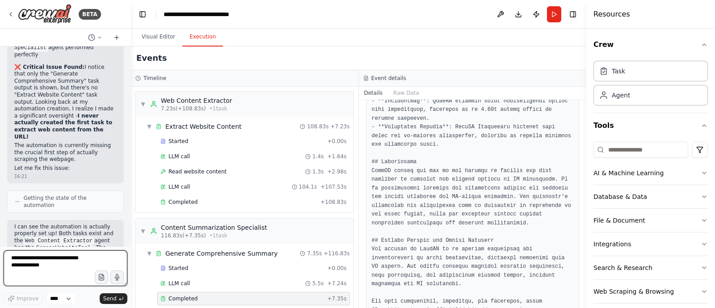
scroll to position [1268, 0]
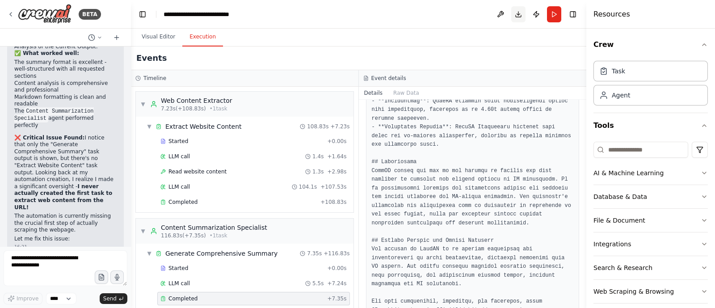
click at [520, 14] on button "Download" at bounding box center [518, 14] width 14 height 16
click at [153, 34] on button "Visual Editor" at bounding box center [158, 37] width 48 height 19
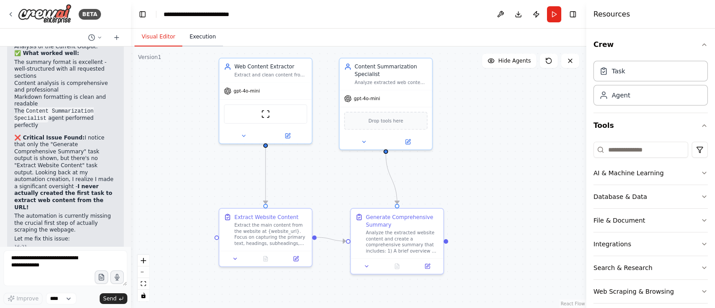
click at [203, 45] on button "Execution" at bounding box center [202, 37] width 41 height 19
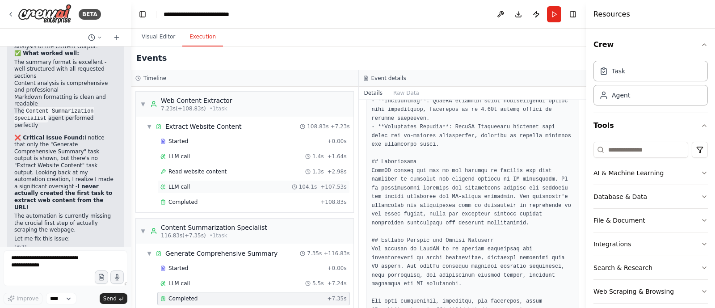
click at [194, 186] on div "LLM call 104.1s + 107.53s" at bounding box center [253, 186] width 186 height 7
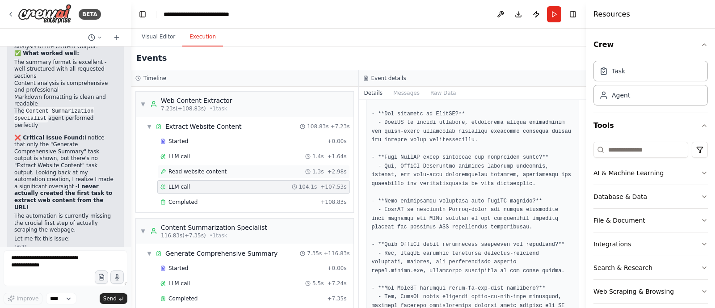
scroll to position [9, 0]
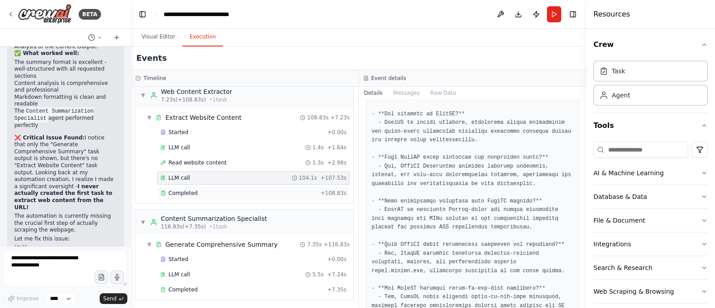
click at [203, 191] on div "Completed" at bounding box center [238, 192] width 156 height 7
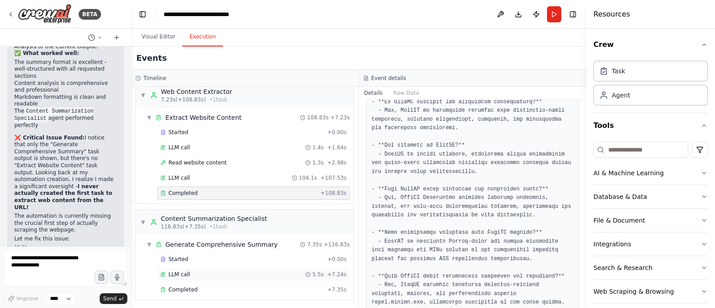
click at [227, 271] on div "LLM call 5.5s + 7.24s" at bounding box center [253, 274] width 186 height 7
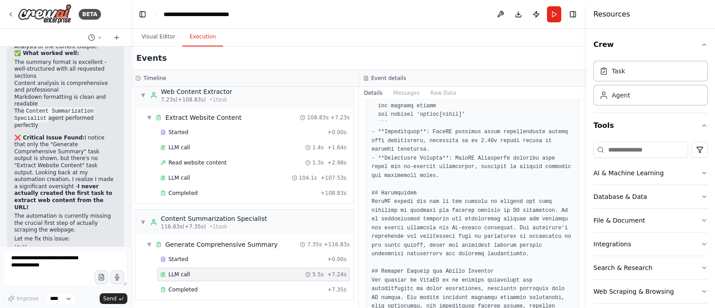
scroll to position [481, 0]
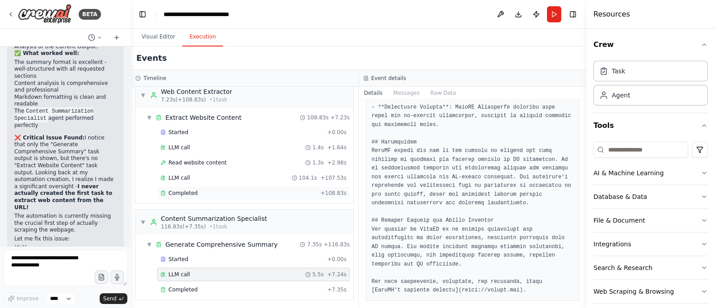
click at [229, 189] on div "Completed" at bounding box center [238, 192] width 156 height 7
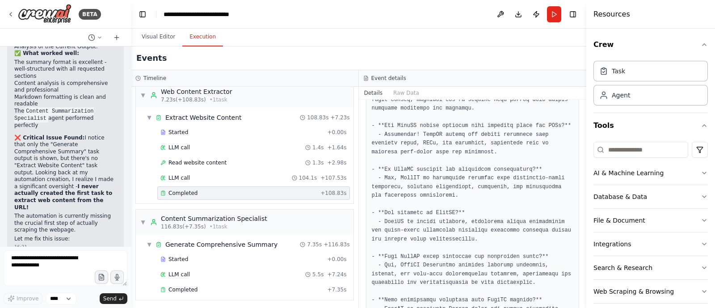
scroll to position [7830, 0]
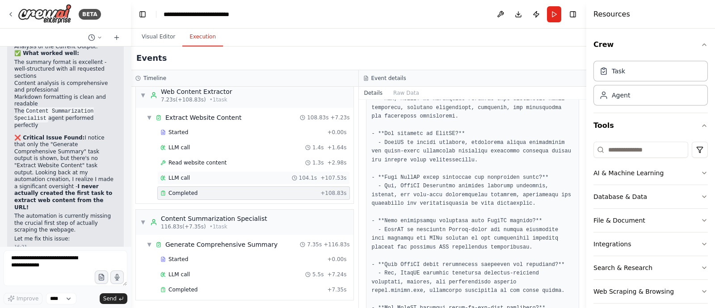
click at [185, 178] on span "LLM call" at bounding box center [178, 177] width 21 height 7
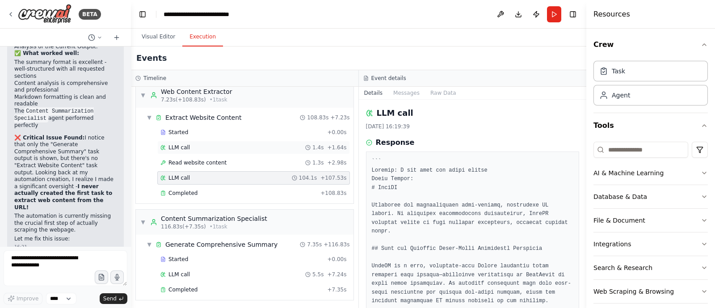
click at [194, 144] on div "LLM call 1.4s + 1.64s" at bounding box center [253, 147] width 186 height 7
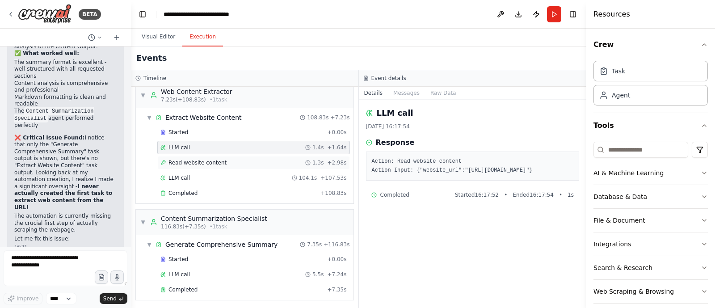
click at [197, 159] on span "Read website content" at bounding box center [197, 162] width 58 height 7
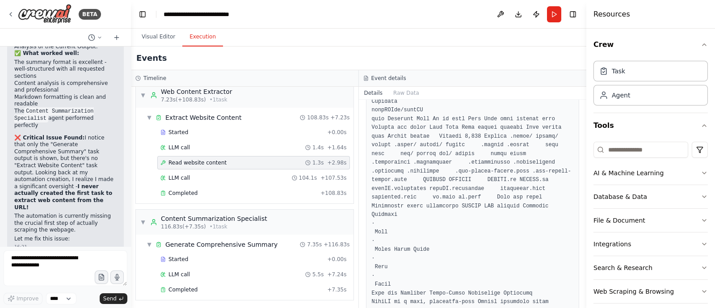
scroll to position [1619, 0]
click at [207, 174] on div "LLM call 104.1s + 107.53s" at bounding box center [253, 177] width 186 height 7
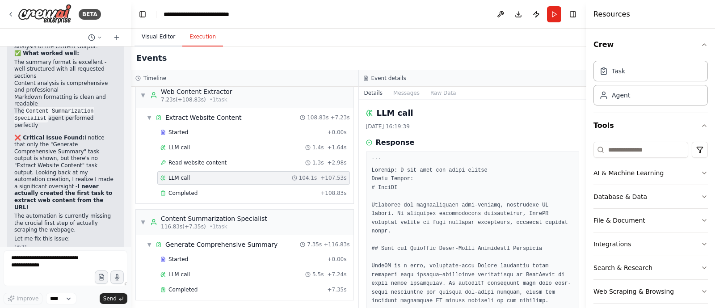
click at [159, 32] on button "Visual Editor" at bounding box center [158, 37] width 48 height 19
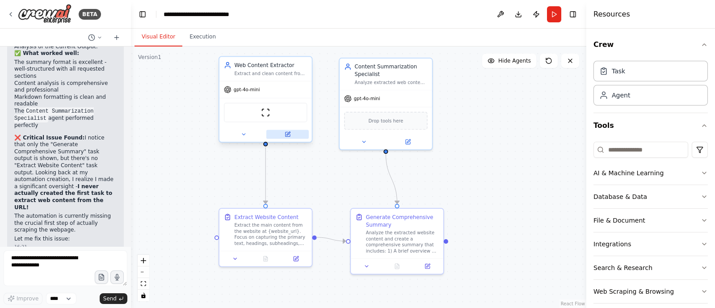
click at [286, 134] on icon at bounding box center [287, 134] width 4 height 4
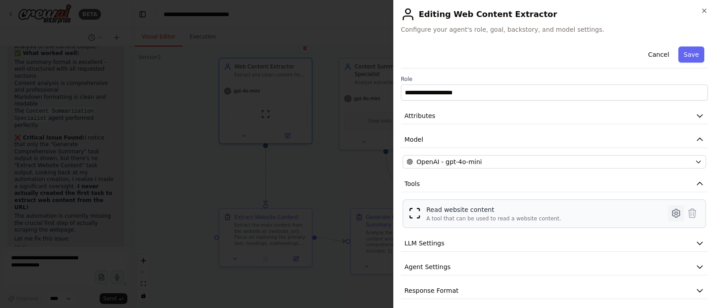
click at [671, 211] on icon at bounding box center [676, 213] width 11 height 11
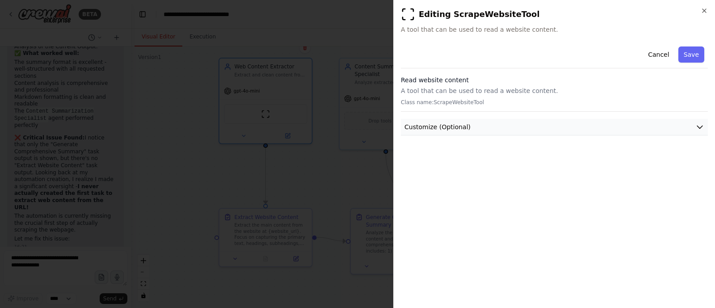
click at [699, 126] on icon "button" at bounding box center [699, 126] width 9 height 9
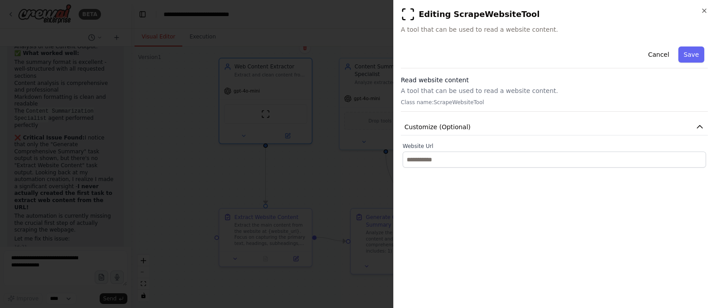
click at [406, 148] on label "Website Url" at bounding box center [554, 146] width 303 height 7
click at [413, 146] on label "Website Url" at bounding box center [554, 146] width 303 height 7
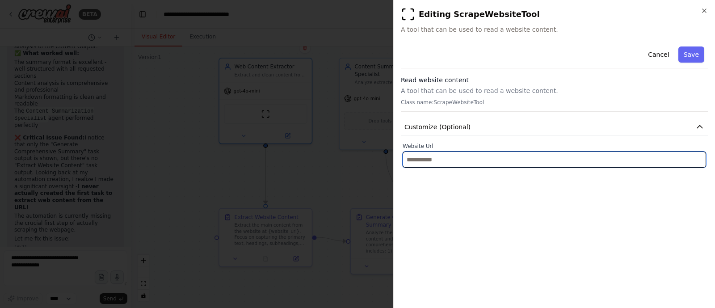
click at [417, 154] on input "text" at bounding box center [554, 159] width 303 height 16
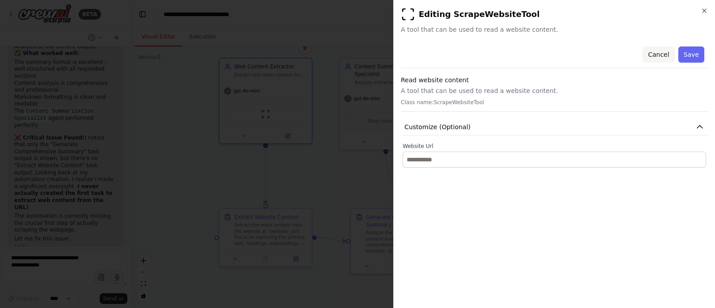
click at [659, 56] on button "Cancel" at bounding box center [658, 54] width 32 height 16
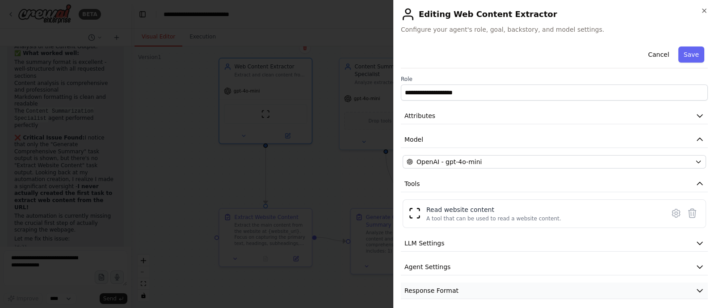
click at [695, 286] on icon "button" at bounding box center [699, 290] width 9 height 9
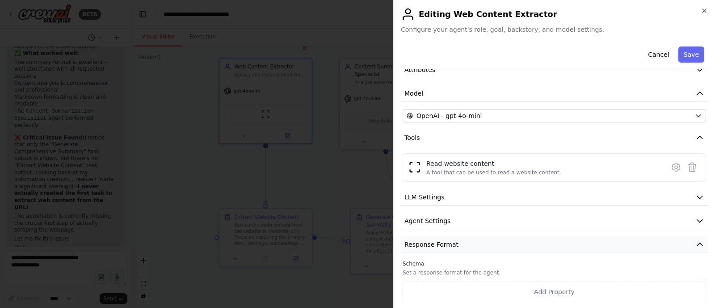
click at [695, 240] on icon "button" at bounding box center [699, 244] width 9 height 9
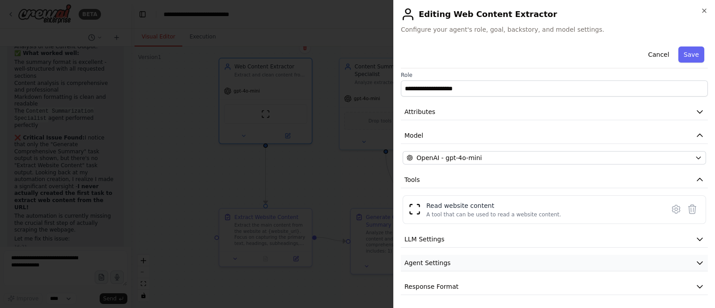
click at [695, 258] on icon "button" at bounding box center [699, 262] width 9 height 9
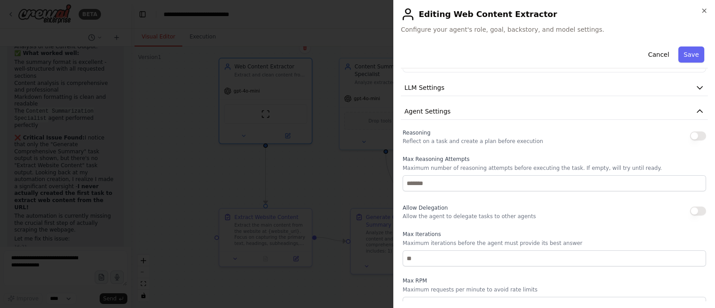
scroll to position [132, 0]
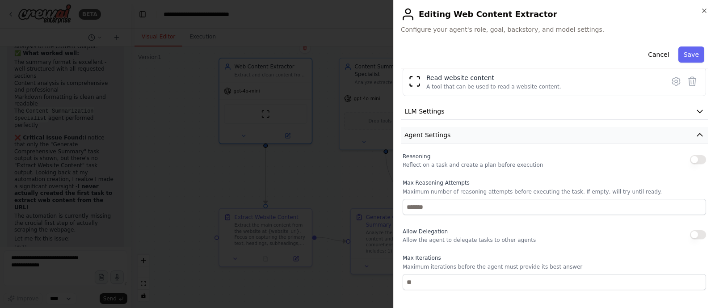
click at [695, 134] on icon "button" at bounding box center [699, 134] width 9 height 9
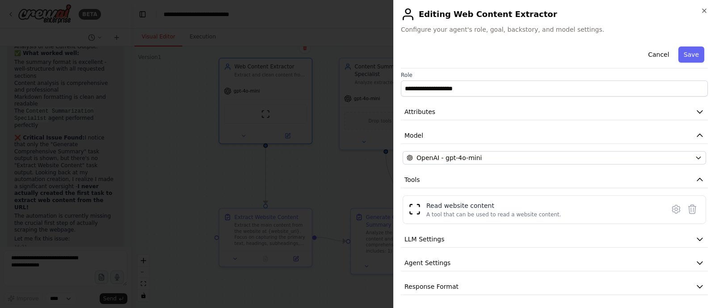
scroll to position [0, 0]
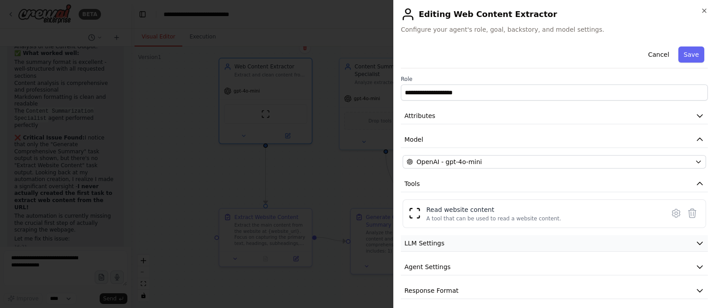
click at [695, 242] on icon "button" at bounding box center [699, 243] width 9 height 9
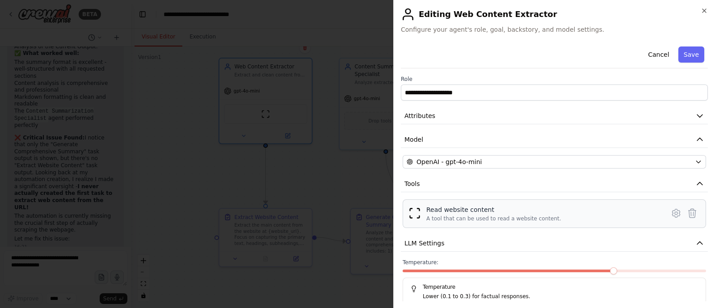
scroll to position [67, 0]
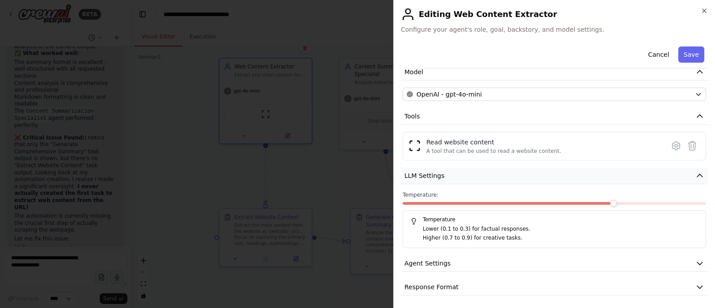
click at [695, 172] on icon "button" at bounding box center [699, 175] width 9 height 9
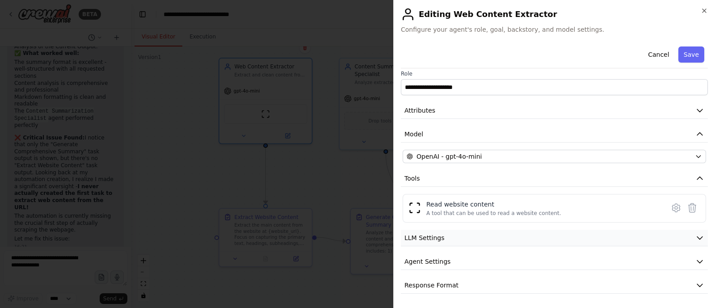
scroll to position [4, 0]
click at [695, 258] on icon "button" at bounding box center [699, 262] width 9 height 9
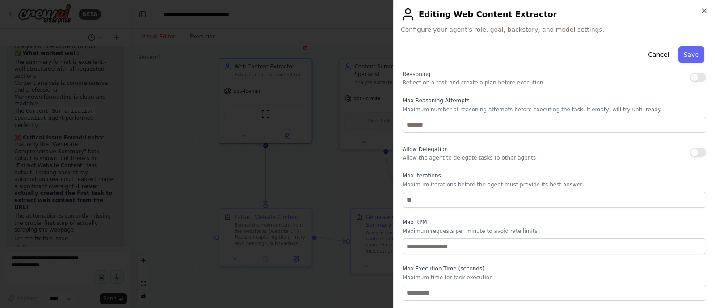
scroll to position [227, 0]
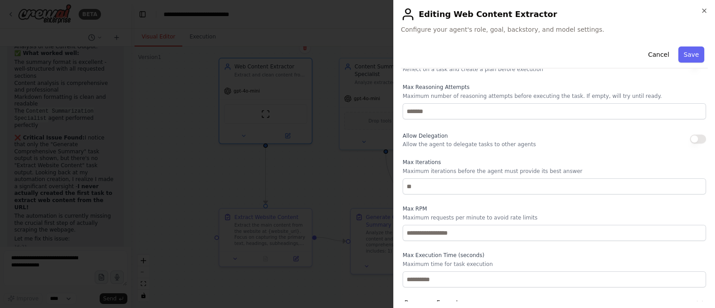
click at [690, 139] on button "button" at bounding box center [698, 138] width 16 height 9
click at [680, 58] on button "Save" at bounding box center [691, 54] width 26 height 16
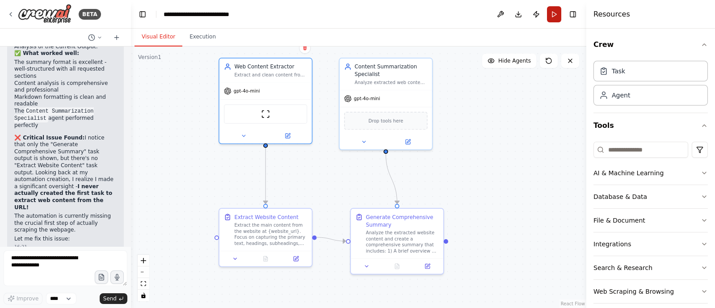
click at [552, 14] on button "Run" at bounding box center [554, 14] width 14 height 16
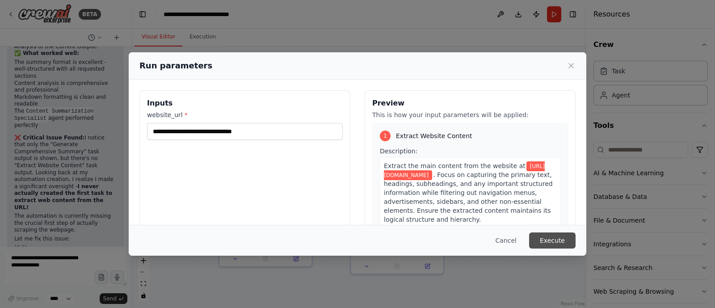
click at [545, 242] on button "Execute" at bounding box center [552, 240] width 46 height 16
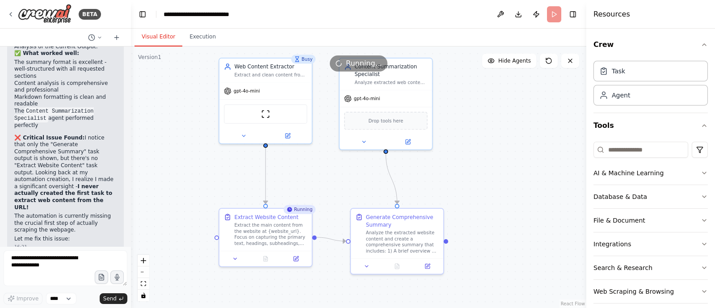
click at [158, 34] on button "Visual Editor" at bounding box center [158, 37] width 48 height 19
click at [292, 137] on button at bounding box center [287, 134] width 42 height 9
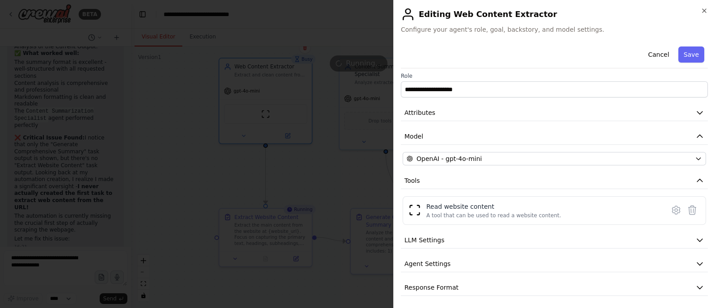
scroll to position [4, 0]
click at [594, 233] on button "LLM Settings" at bounding box center [554, 239] width 307 height 17
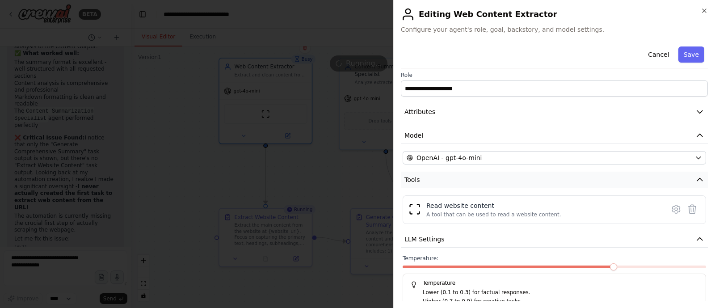
scroll to position [67, 0]
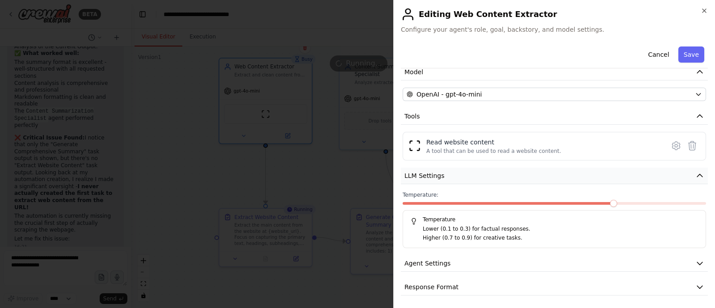
click at [695, 175] on icon "button" at bounding box center [699, 175] width 9 height 9
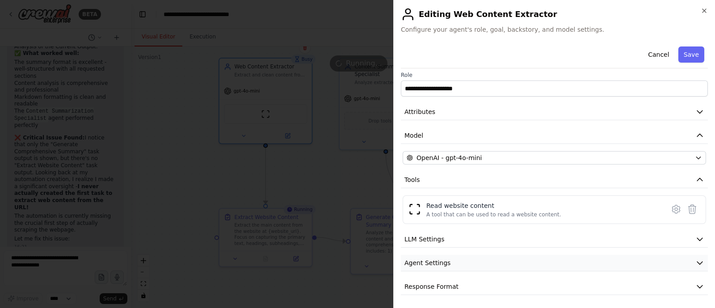
click at [686, 259] on button "Agent Settings" at bounding box center [554, 263] width 307 height 17
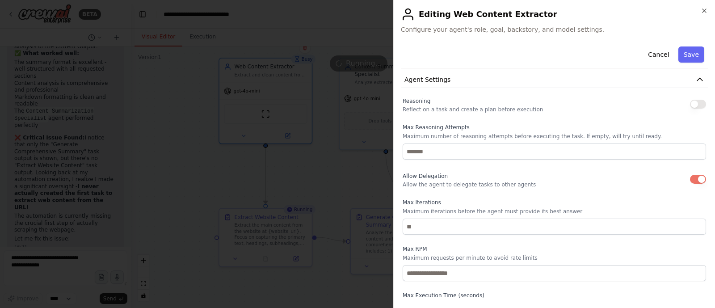
scroll to position [243, 0]
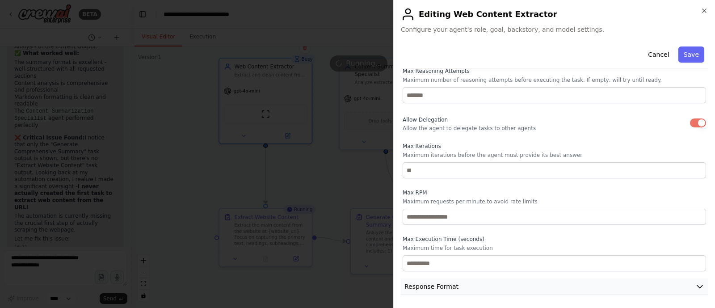
click at [695, 282] on icon "button" at bounding box center [699, 286] width 9 height 9
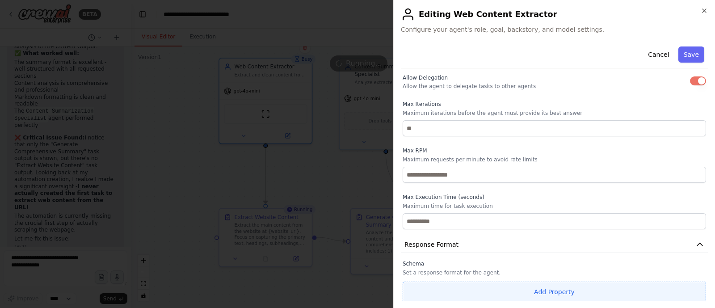
click at [570, 290] on button "Add Property" at bounding box center [554, 291] width 303 height 21
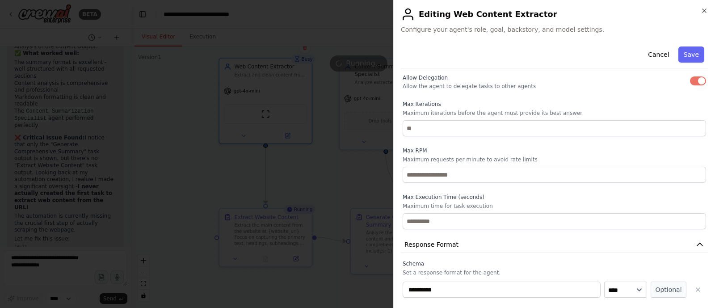
scroll to position [308, 0]
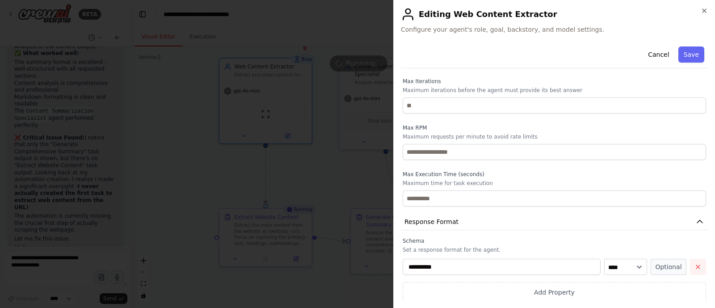
click at [694, 264] on icon "button" at bounding box center [697, 266] width 7 height 7
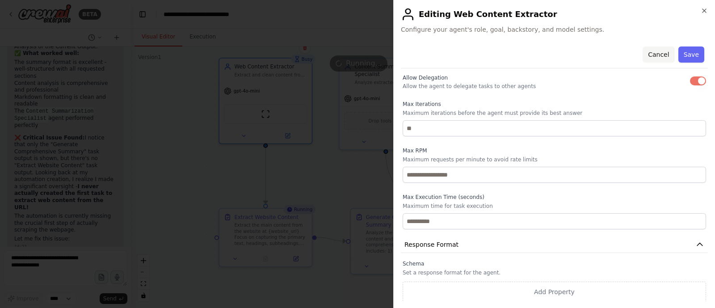
click at [646, 56] on button "Cancel" at bounding box center [658, 54] width 32 height 16
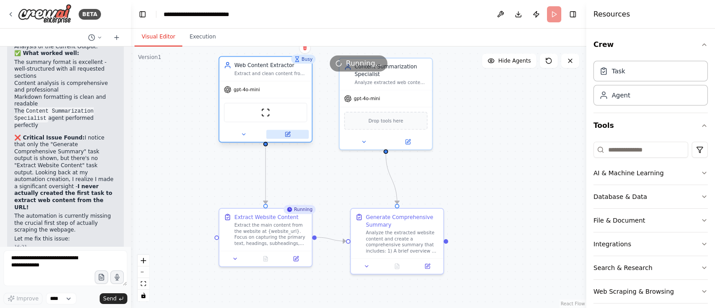
click at [289, 135] on icon at bounding box center [287, 134] width 4 height 4
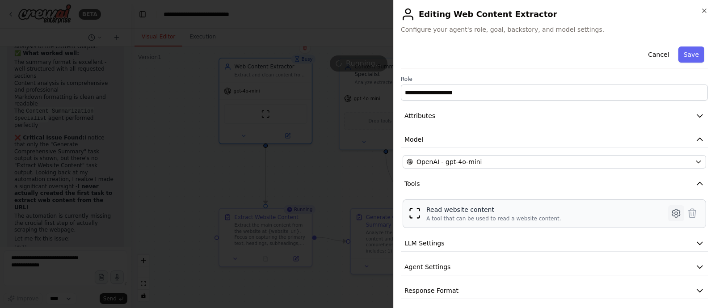
click at [672, 211] on icon at bounding box center [676, 213] width 8 height 8
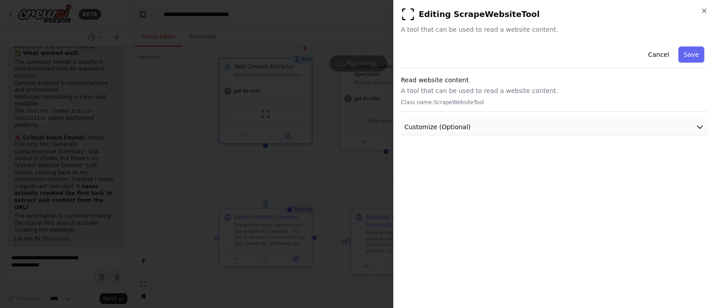
click at [699, 125] on icon "button" at bounding box center [699, 126] width 9 height 9
click at [699, 126] on icon "button" at bounding box center [699, 127] width 5 height 3
click at [505, 128] on button "Customize (Optional)" at bounding box center [554, 127] width 307 height 17
click at [485, 122] on button "Customize (Optional)" at bounding box center [554, 127] width 307 height 17
click at [453, 92] on p "A tool that can be used to read a website content." at bounding box center [554, 90] width 307 height 9
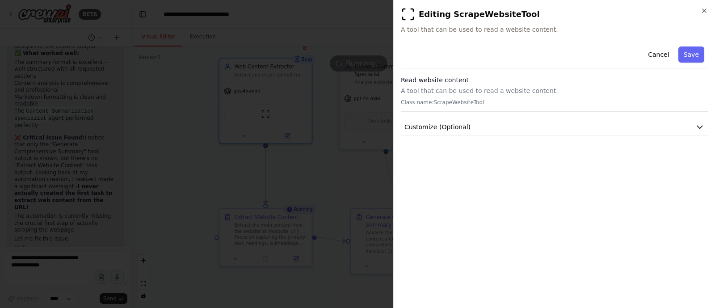
click at [453, 104] on p "Class name: ScrapeWebsiteTool" at bounding box center [554, 102] width 307 height 7
click at [447, 75] on h3 "Read website content" at bounding box center [554, 79] width 307 height 9
click at [419, 23] on div "Editing ScrapeWebsiteTool A tool that can be used to read a website content." at bounding box center [554, 20] width 307 height 27
click at [655, 56] on button "Cancel" at bounding box center [658, 54] width 32 height 16
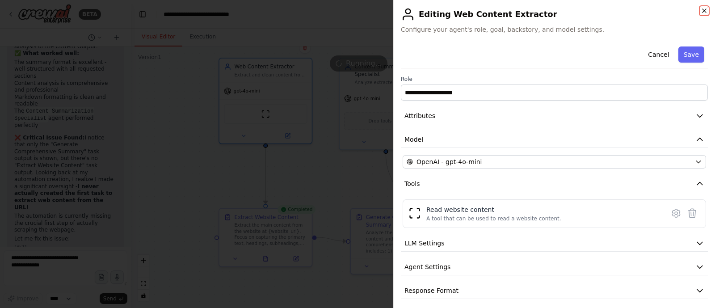
click at [701, 10] on icon "button" at bounding box center [703, 10] width 7 height 7
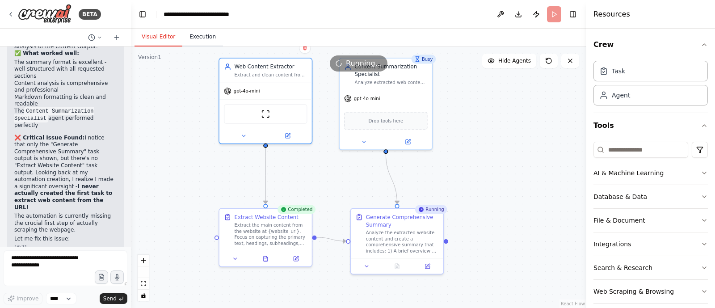
click at [206, 42] on button "Execution" at bounding box center [202, 37] width 41 height 19
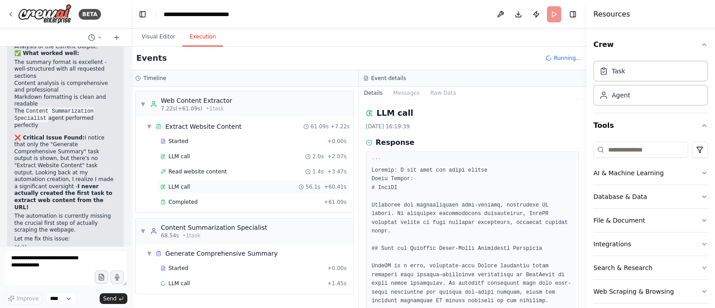
click at [264, 186] on div "LLM call 56.1s + 60.41s" at bounding box center [253, 186] width 186 height 7
click at [264, 200] on div "Completed" at bounding box center [240, 201] width 160 height 7
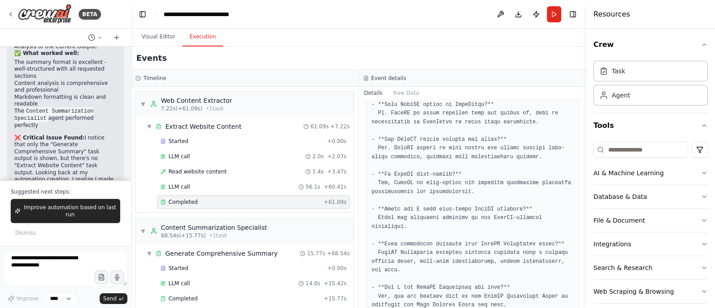
scroll to position [2854, 0]
